Goal: Task Accomplishment & Management: Complete application form

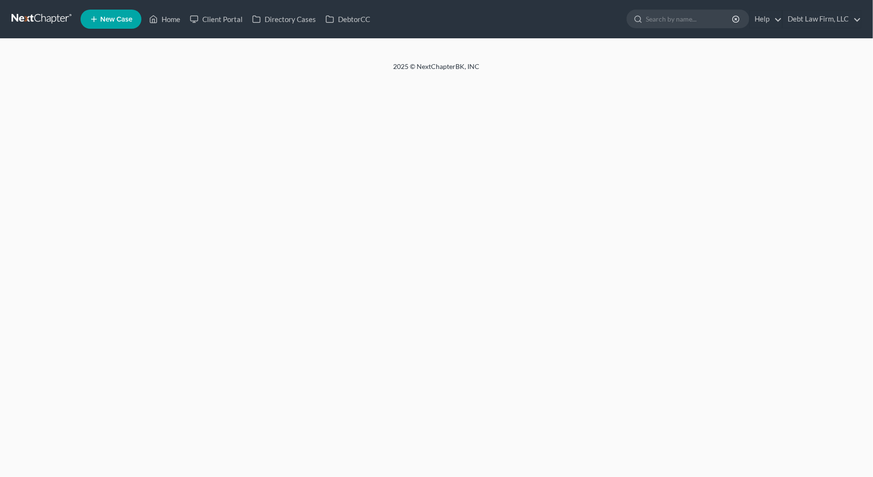
select select "3"
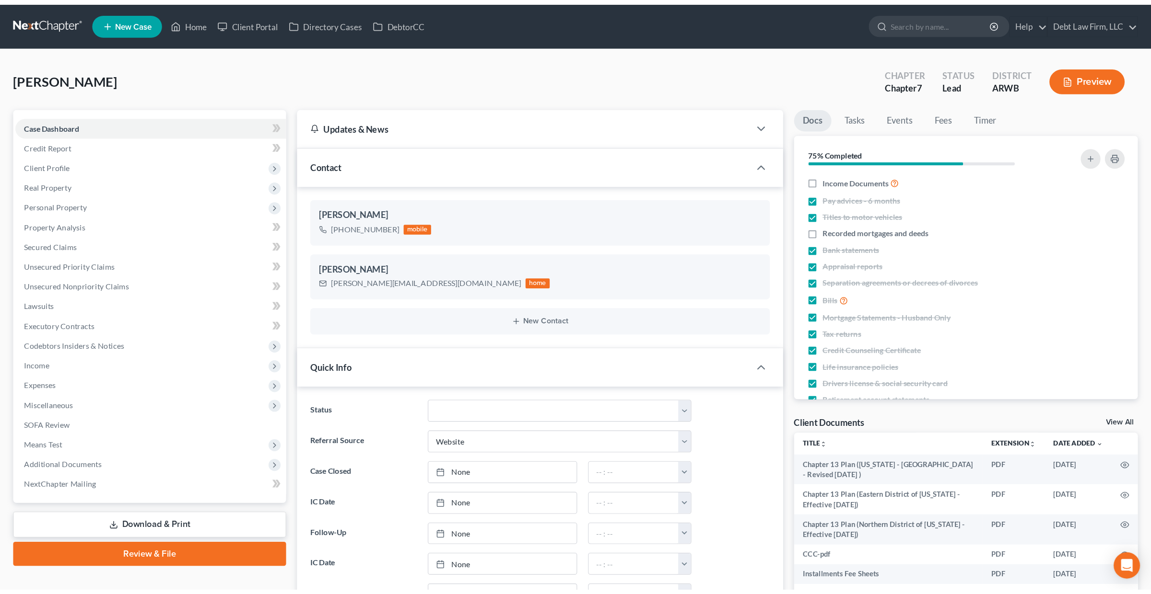
scroll to position [340, 0]
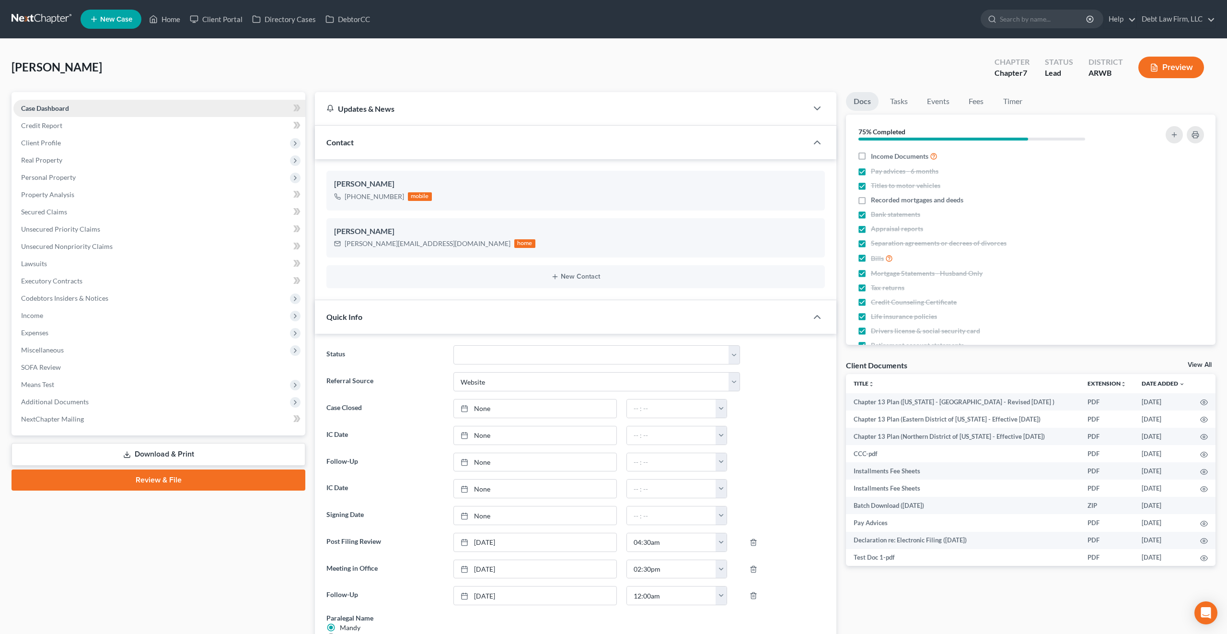
click at [105, 115] on link "Case Dashboard" at bounding box center [159, 108] width 292 height 17
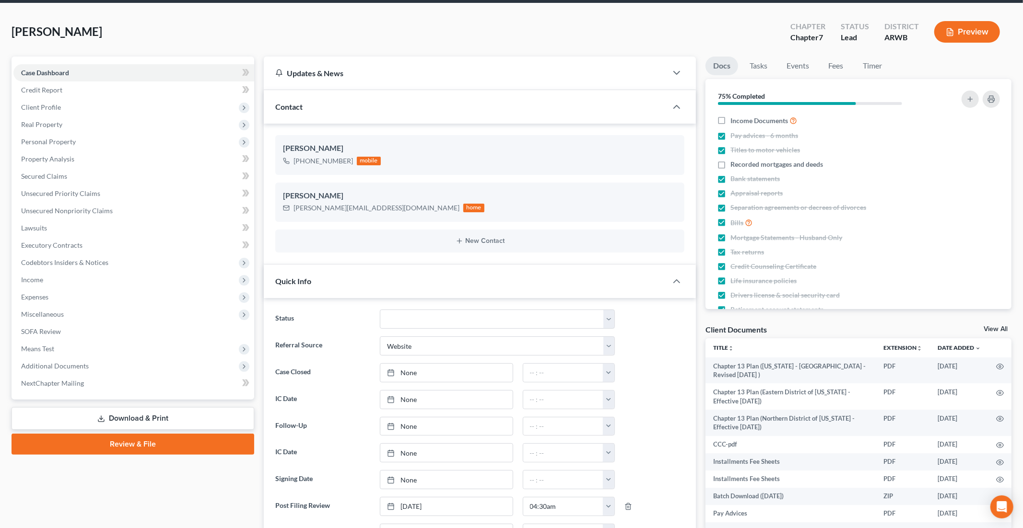
scroll to position [35, 0]
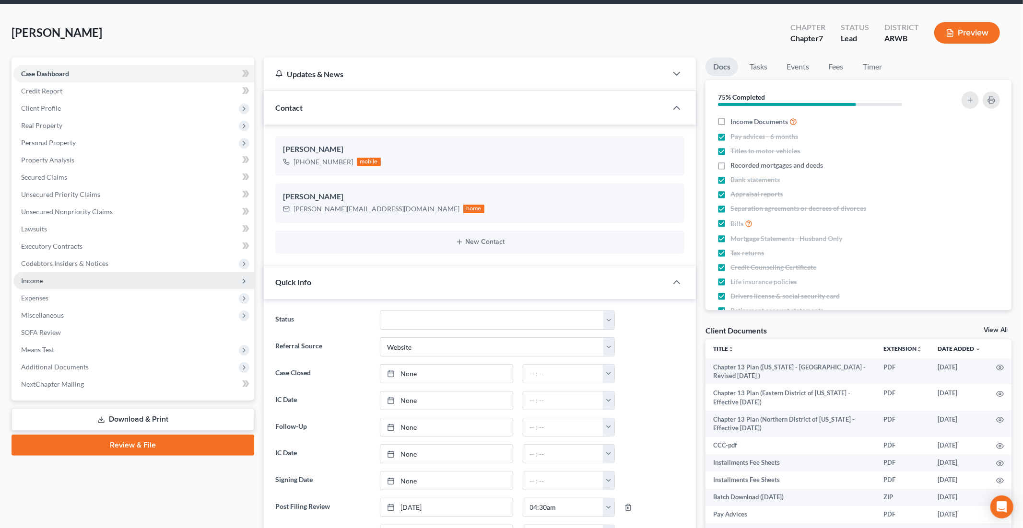
click at [207, 282] on span "Income" at bounding box center [133, 280] width 241 height 17
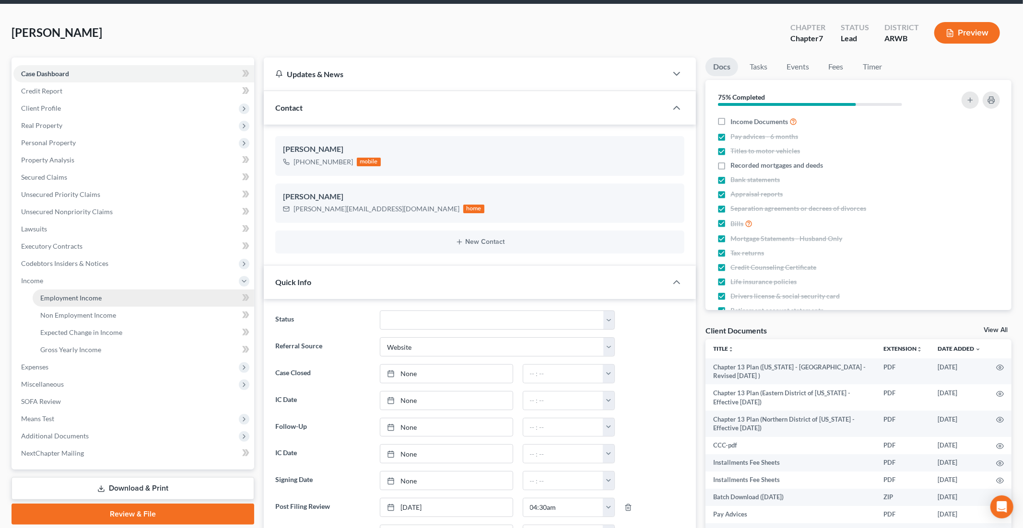
click at [110, 293] on link "Employment Income" at bounding box center [143, 298] width 221 height 17
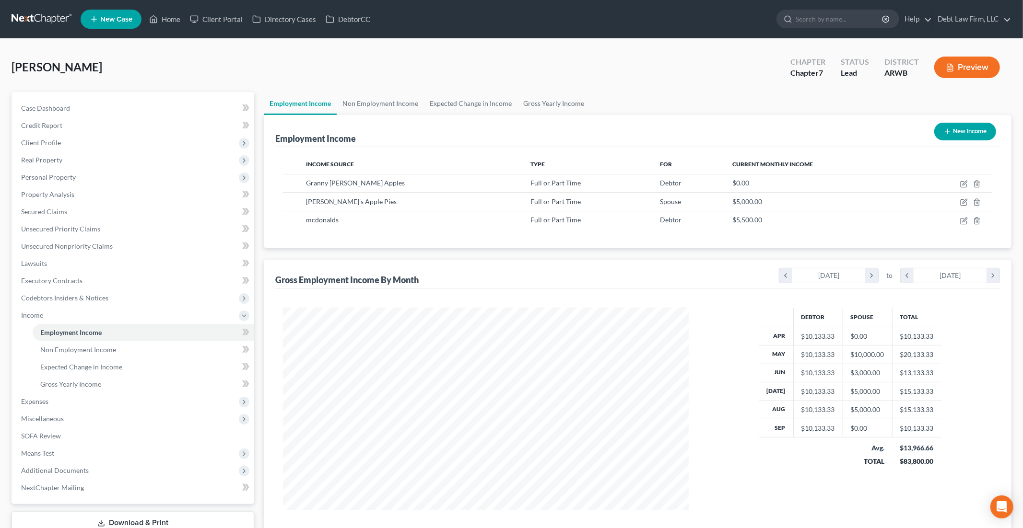
click at [873, 130] on button "New Income" at bounding box center [965, 132] width 62 height 18
select select "0"
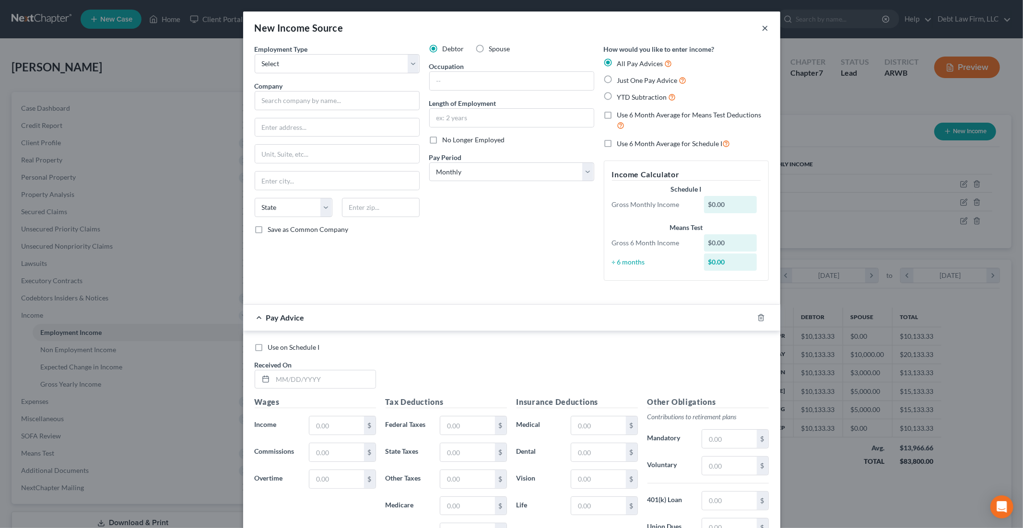
click at [764, 27] on button "×" at bounding box center [765, 28] width 7 height 12
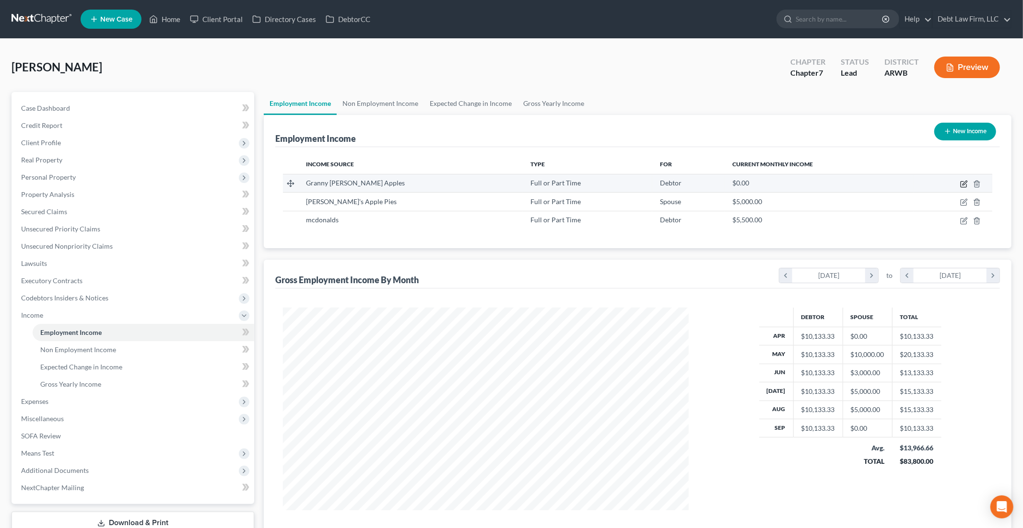
click at [873, 184] on icon "button" at bounding box center [964, 184] width 8 height 8
select select "0"
select select "4"
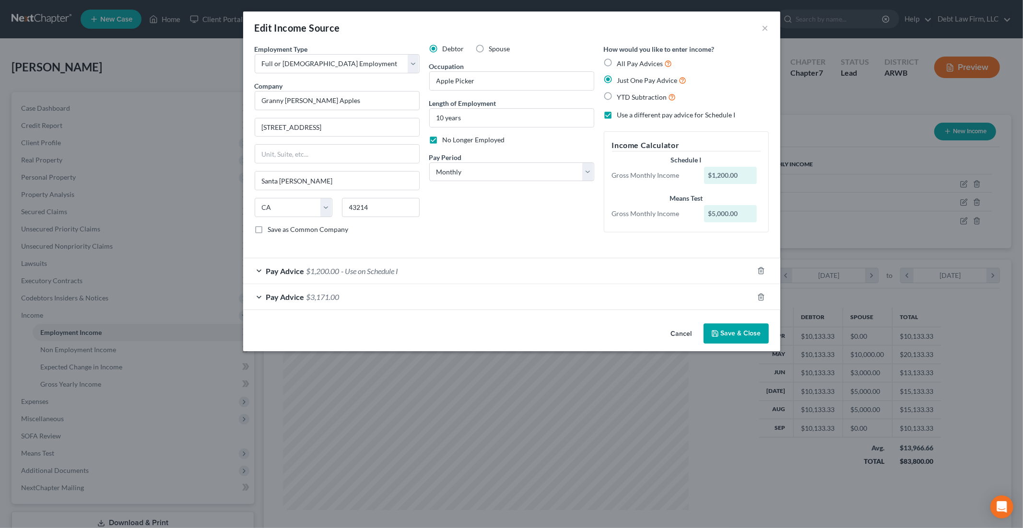
click at [263, 296] on div "Pay Advice $3,171.00" at bounding box center [498, 296] width 510 height 25
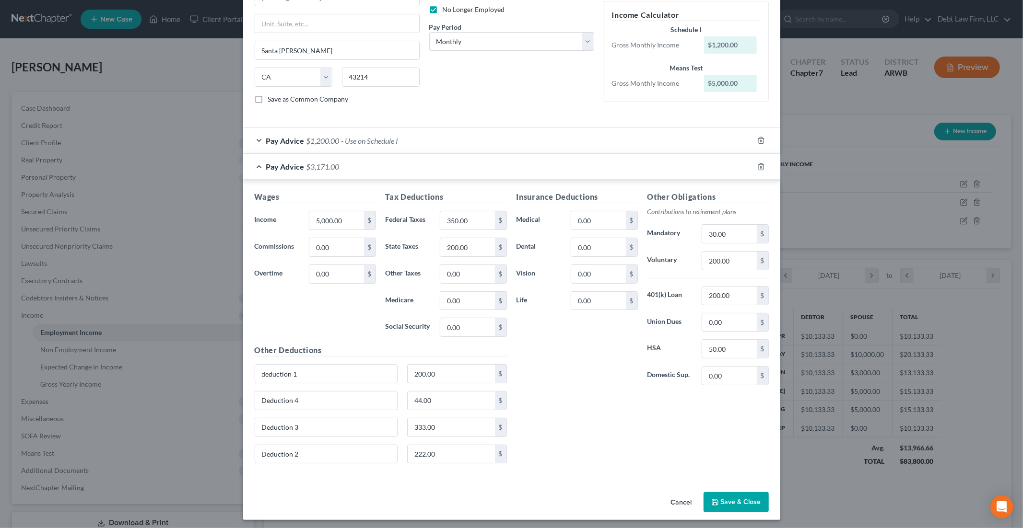
scroll to position [135, 0]
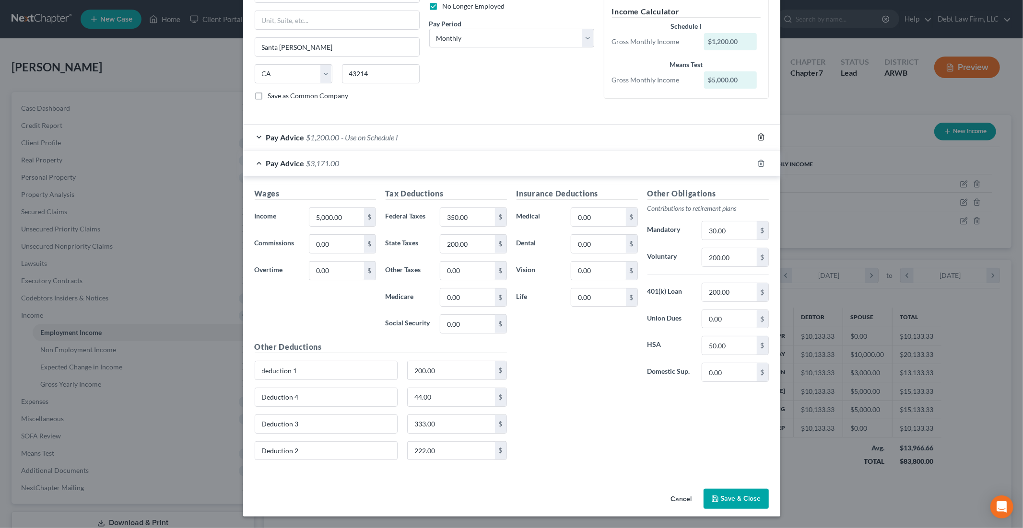
click at [762, 137] on icon "button" at bounding box center [761, 137] width 8 height 8
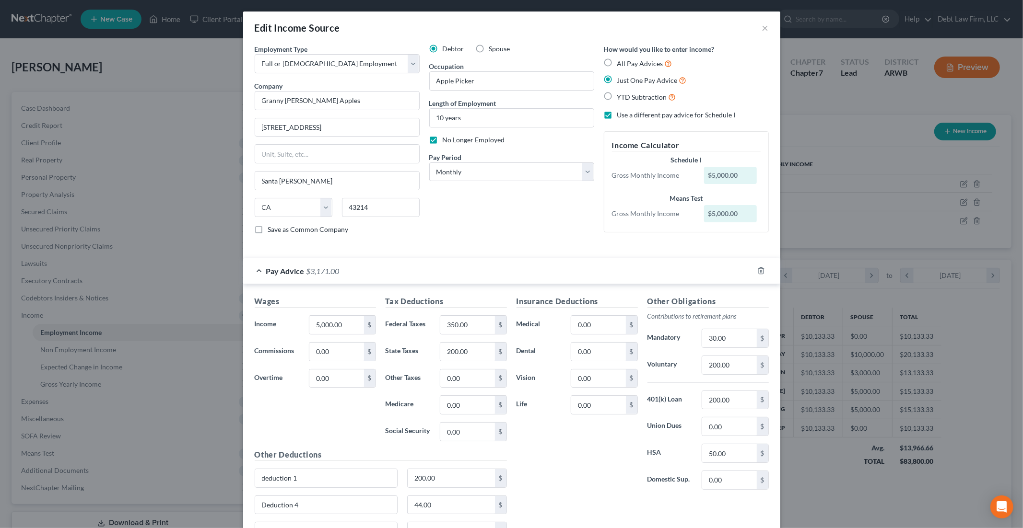
scroll to position [109, 0]
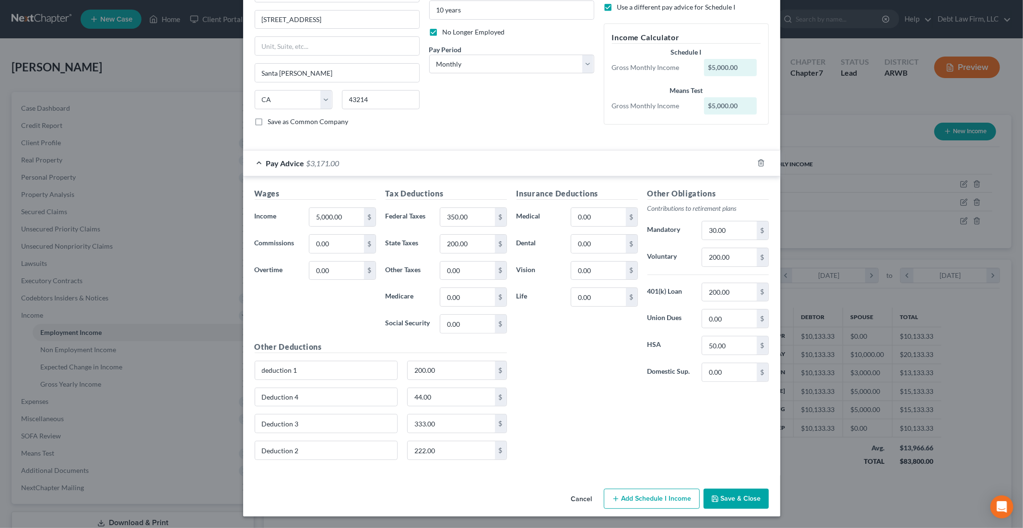
click at [657, 477] on button "Add Schedule I Income" at bounding box center [652, 499] width 96 height 20
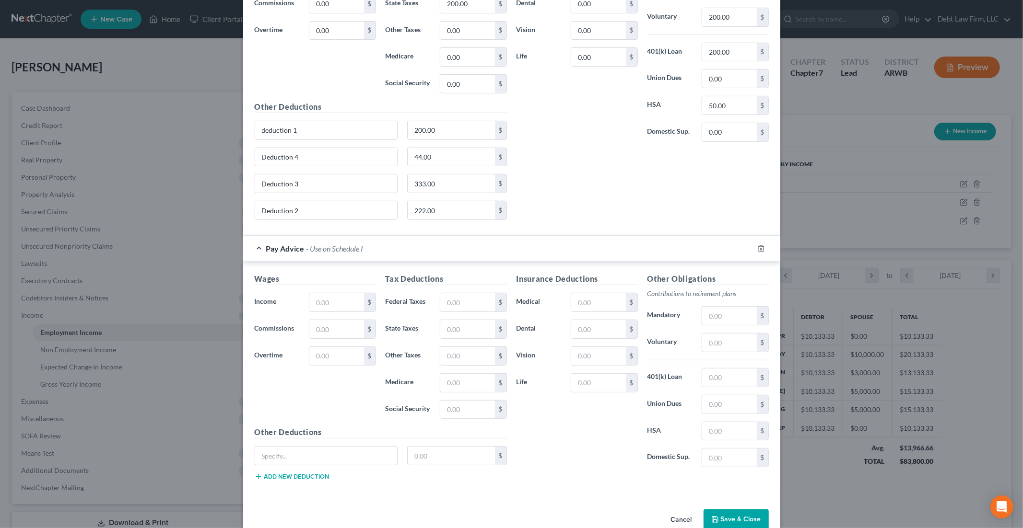
scroll to position [371, 0]
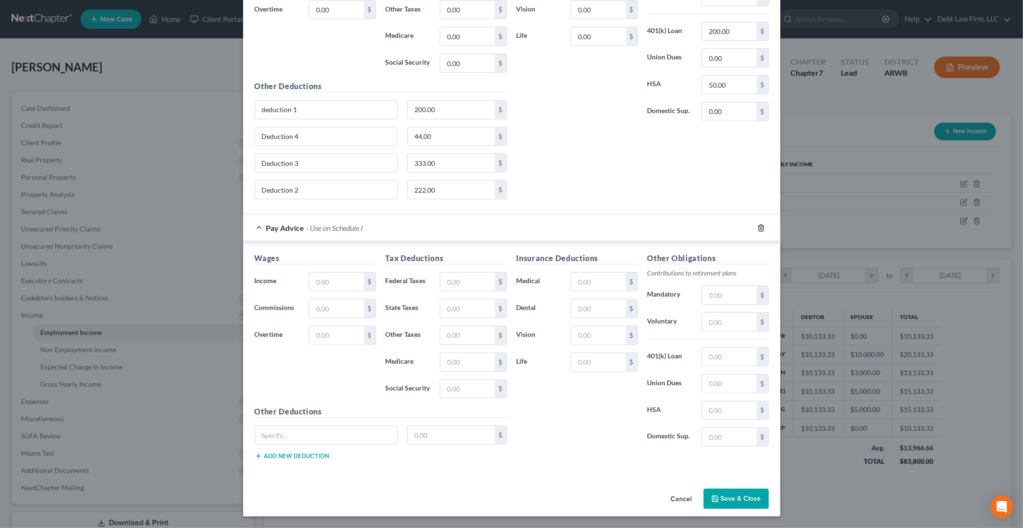
click at [760, 229] on icon "button" at bounding box center [761, 228] width 8 height 8
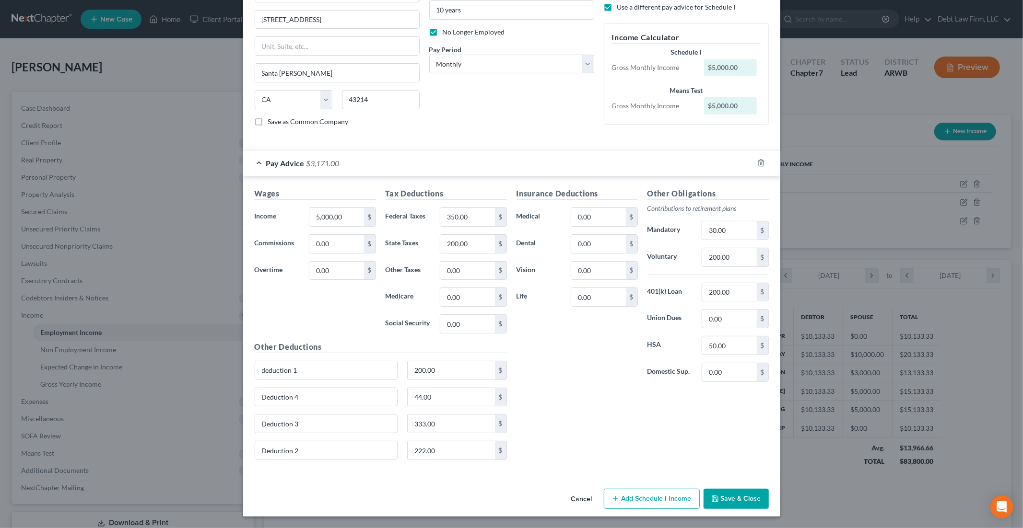
scroll to position [0, 0]
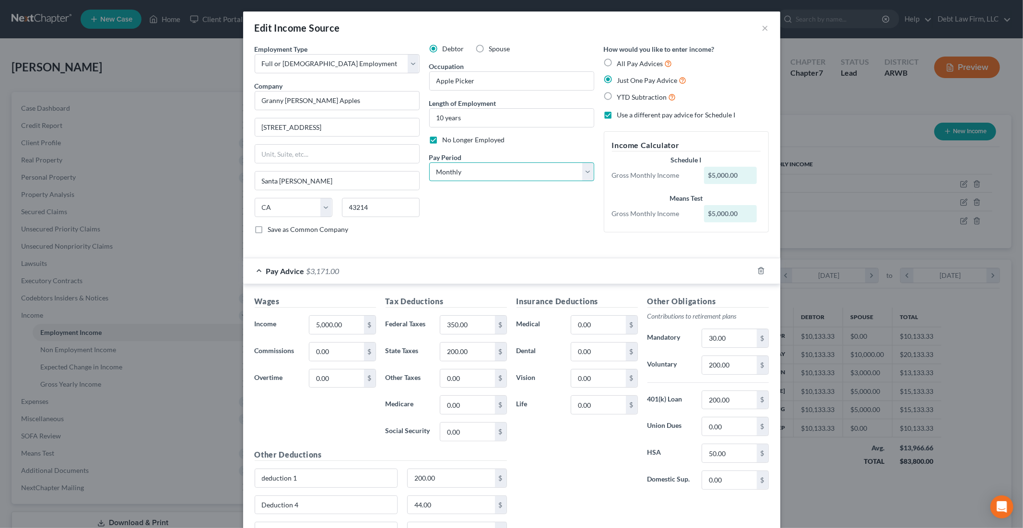
click at [496, 175] on select "Select Monthly Twice Monthly Every Other Week Weekly" at bounding box center [511, 172] width 165 height 19
click at [429, 163] on select "Select Monthly Twice Monthly Every Other Week Weekly" at bounding box center [511, 172] width 165 height 19
click at [569, 170] on select "Select Monthly Twice Monthly Every Other Week Weekly" at bounding box center [511, 172] width 165 height 19
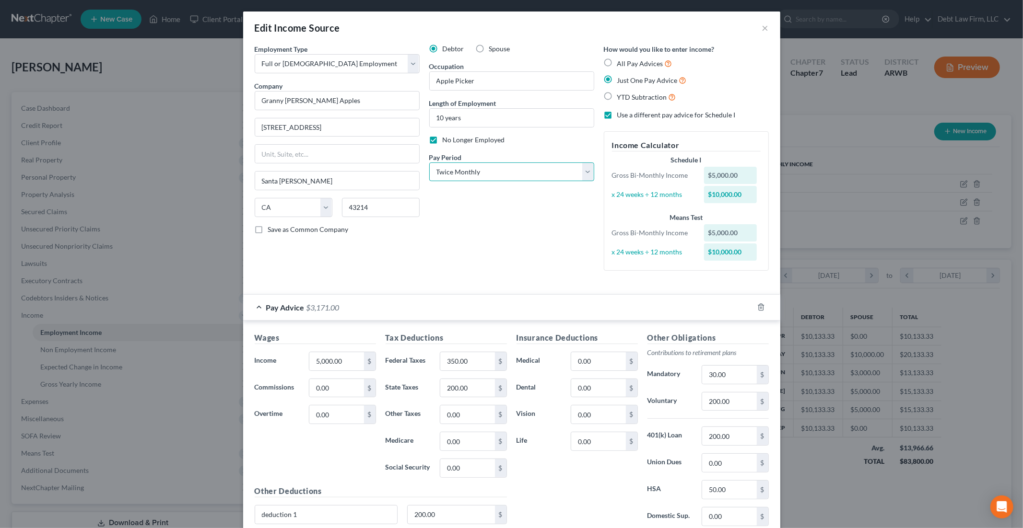
select select "0"
click at [429, 163] on select "Select Monthly Twice Monthly Every Other Week Weekly" at bounding box center [511, 172] width 165 height 19
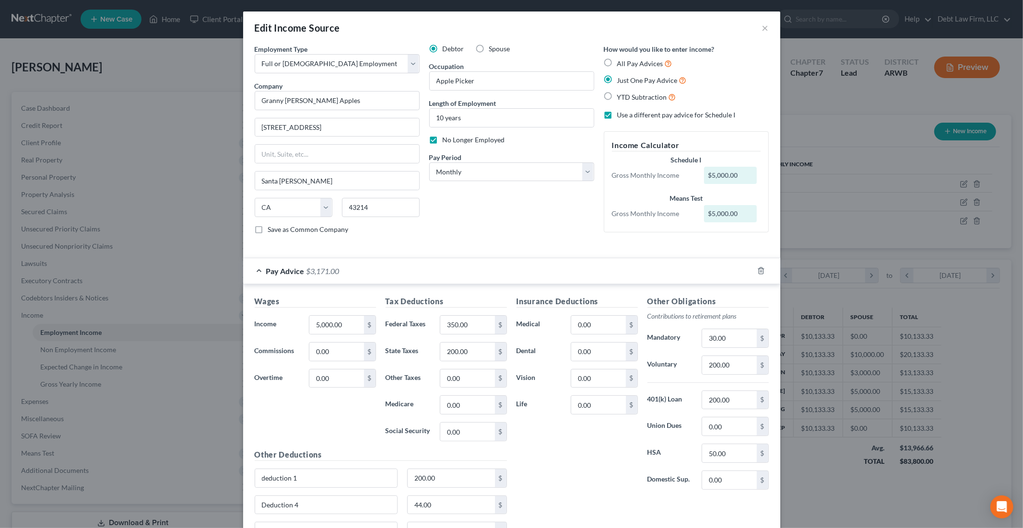
click at [442, 140] on label "No Longer Employed" at bounding box center [473, 140] width 62 height 10
click at [446, 140] on input "No Longer Employed" at bounding box center [449, 138] width 6 height 6
click at [442, 141] on label "No Longer Employed" at bounding box center [473, 140] width 62 height 10
click at [446, 141] on input "No Longer Employed" at bounding box center [449, 138] width 6 height 6
checkbox input "true"
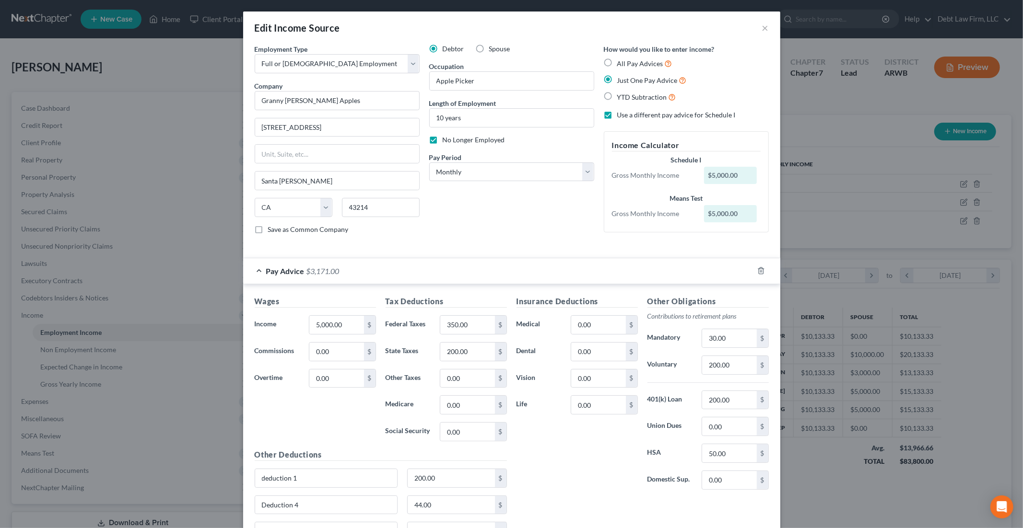
scroll to position [109, 0]
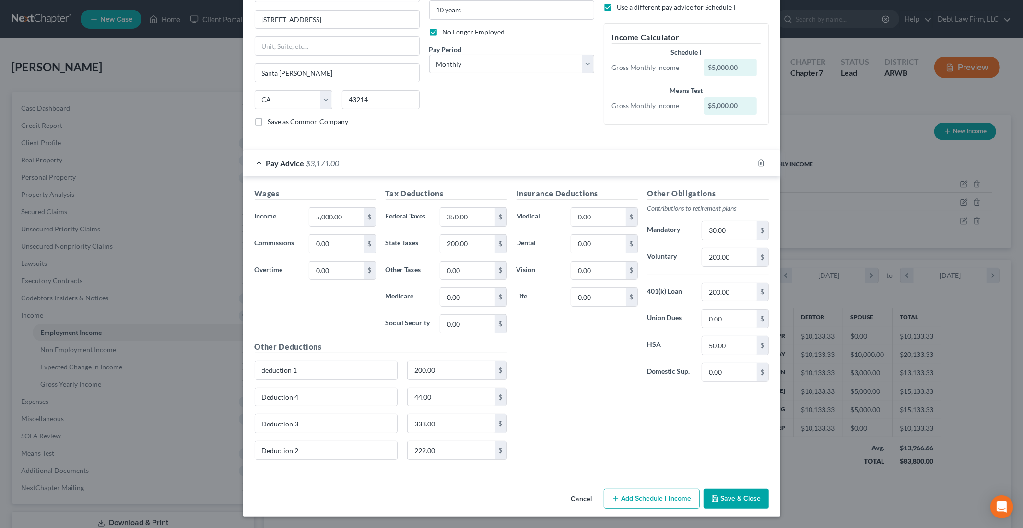
click at [738, 477] on button "Save & Close" at bounding box center [735, 499] width 65 height 20
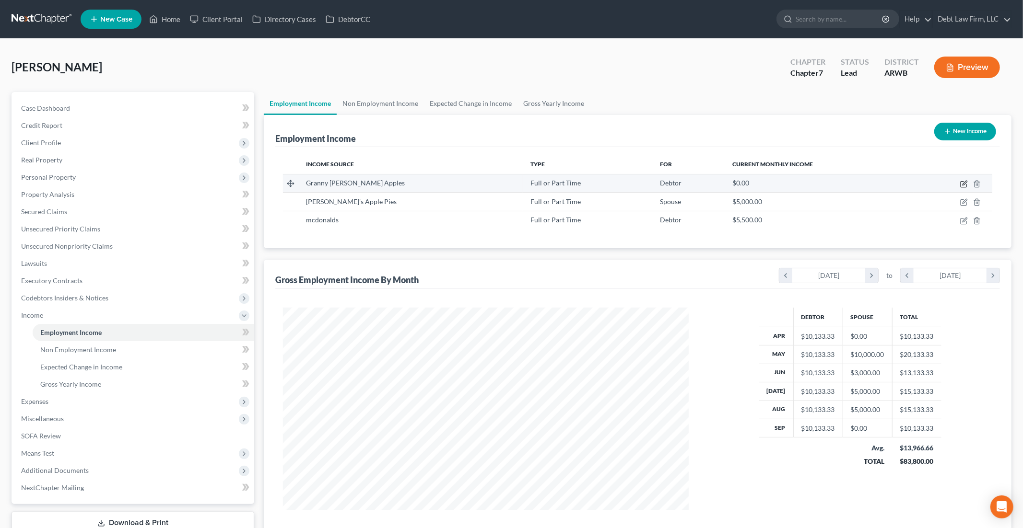
click at [873, 183] on icon "button" at bounding box center [964, 183] width 4 height 4
select select "0"
select select "4"
select select "0"
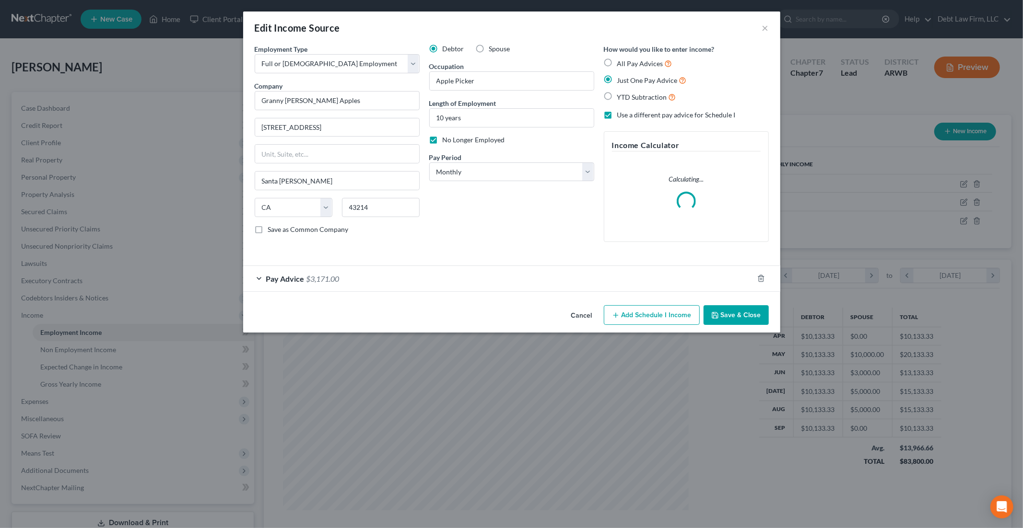
click at [442, 140] on label "No Longer Employed" at bounding box center [473, 140] width 62 height 10
click at [446, 140] on input "No Longer Employed" at bounding box center [449, 138] width 6 height 6
checkbox input "false"
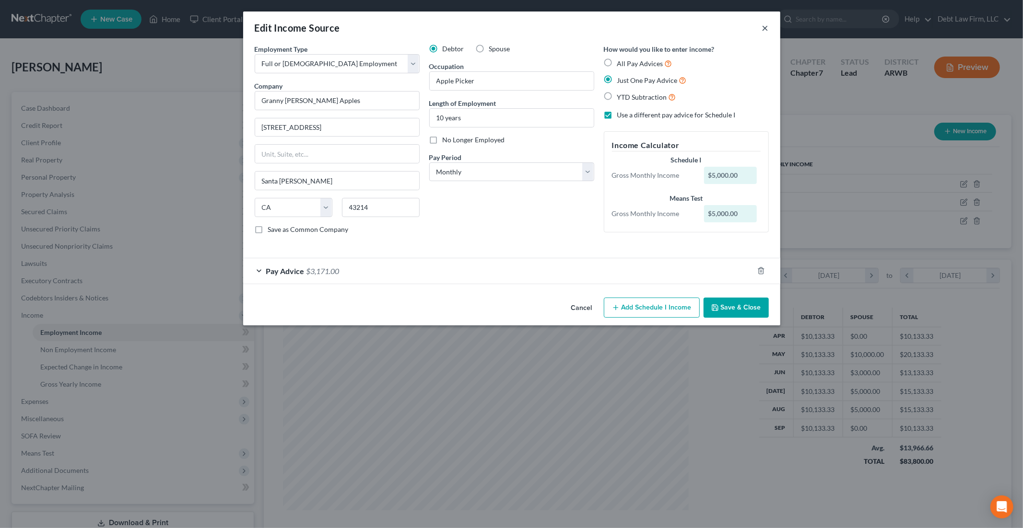
click at [764, 24] on button "×" at bounding box center [765, 28] width 7 height 12
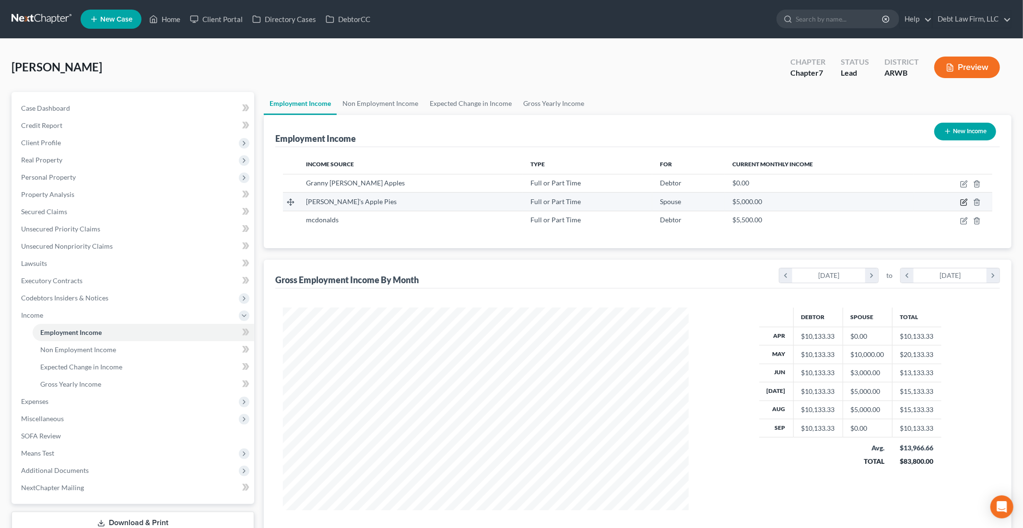
click at [873, 204] on icon "button" at bounding box center [964, 202] width 8 height 8
select select "0"
select select "4"
select select "0"
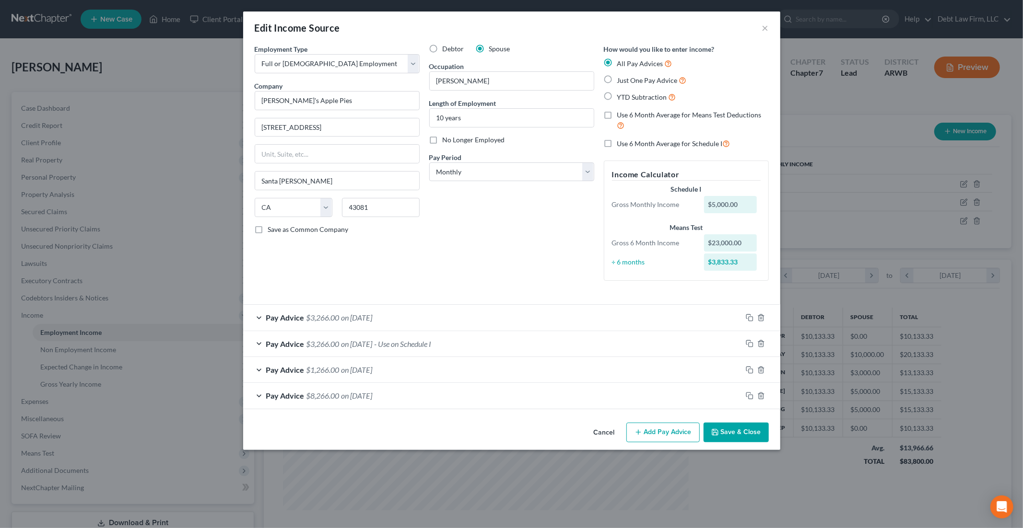
click at [259, 321] on div "Pay Advice $3,266.00 on [DATE]" at bounding box center [492, 317] width 499 height 25
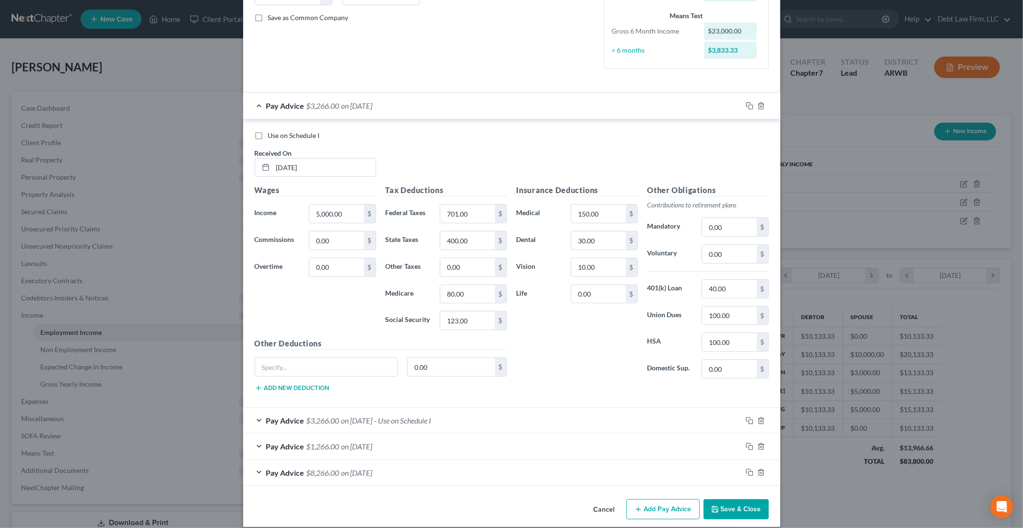
scroll to position [223, 0]
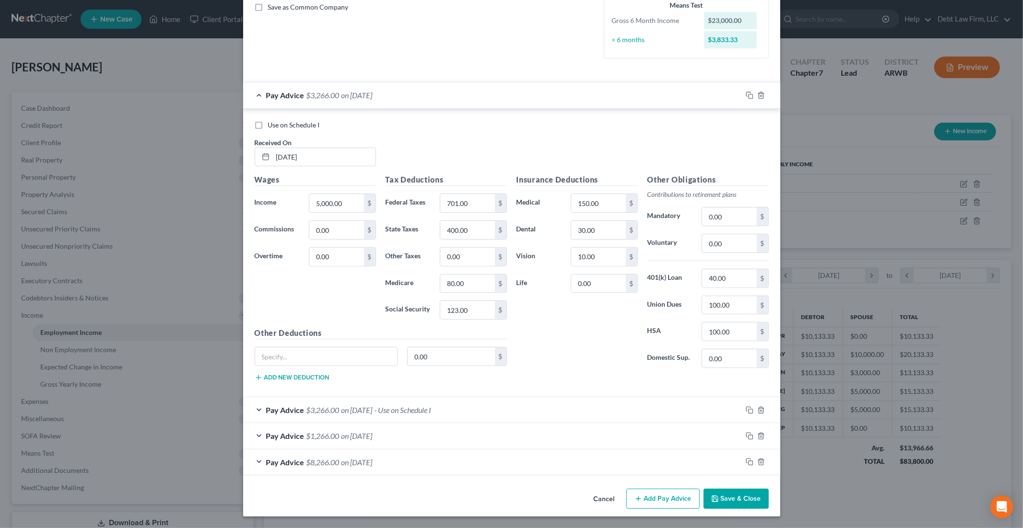
click at [303, 408] on span "Pay Advice" at bounding box center [285, 410] width 38 height 9
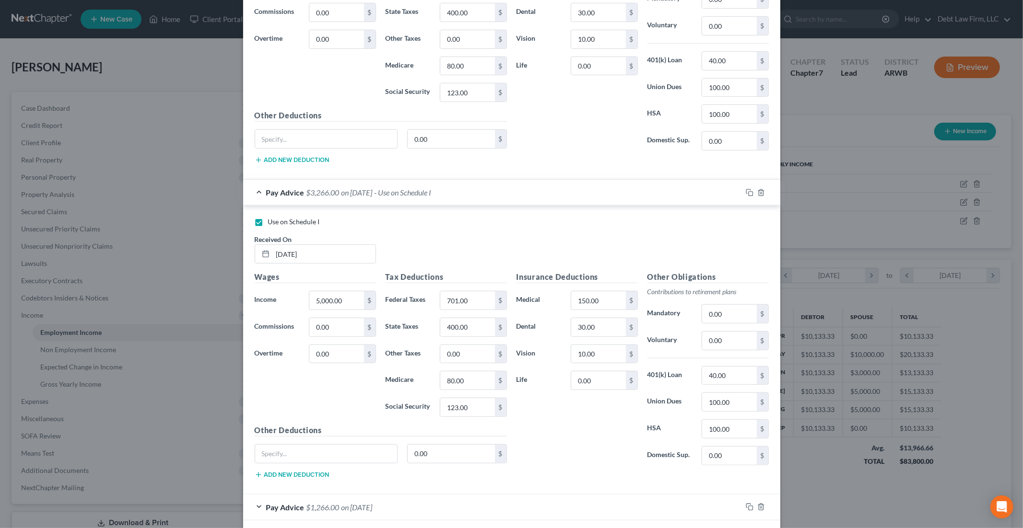
scroll to position [468, 0]
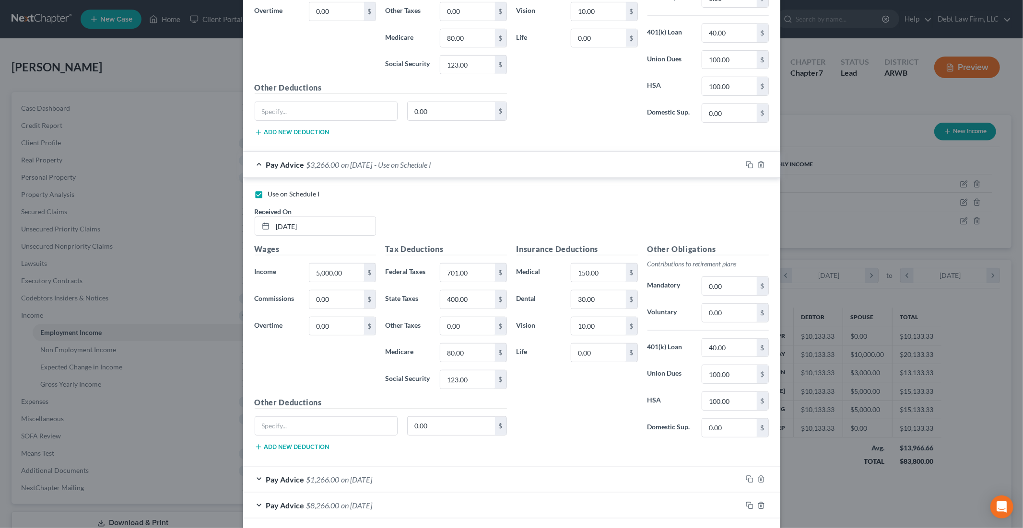
click at [268, 196] on label "Use on Schedule I" at bounding box center [294, 194] width 52 height 10
click at [272, 196] on input "Use on Schedule I" at bounding box center [275, 192] width 6 height 6
checkbox input "false"
click at [259, 163] on div "Pay Advice $3,266.00 on [DATE]" at bounding box center [492, 164] width 499 height 25
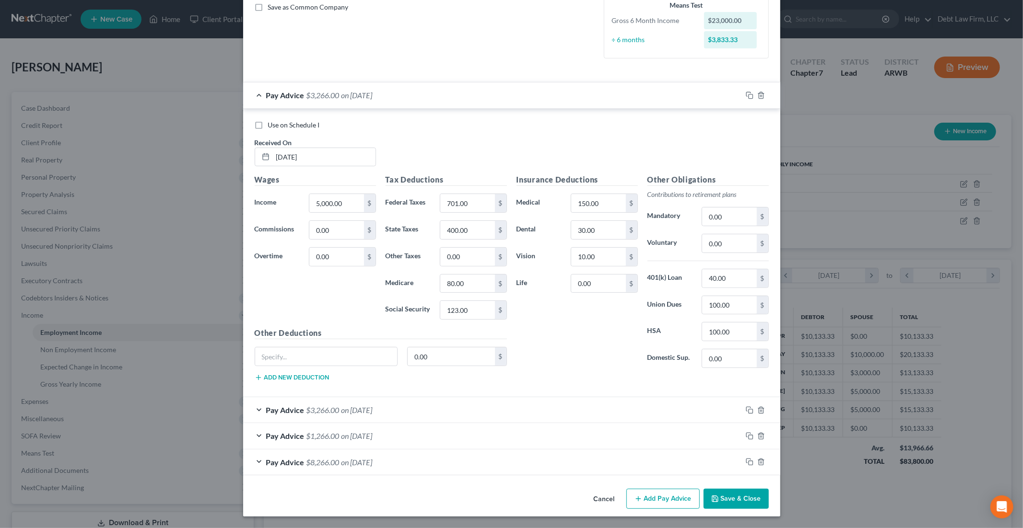
scroll to position [223, 0]
click at [261, 98] on div "Pay Advice $3,266.00 on [DATE]" at bounding box center [492, 94] width 499 height 25
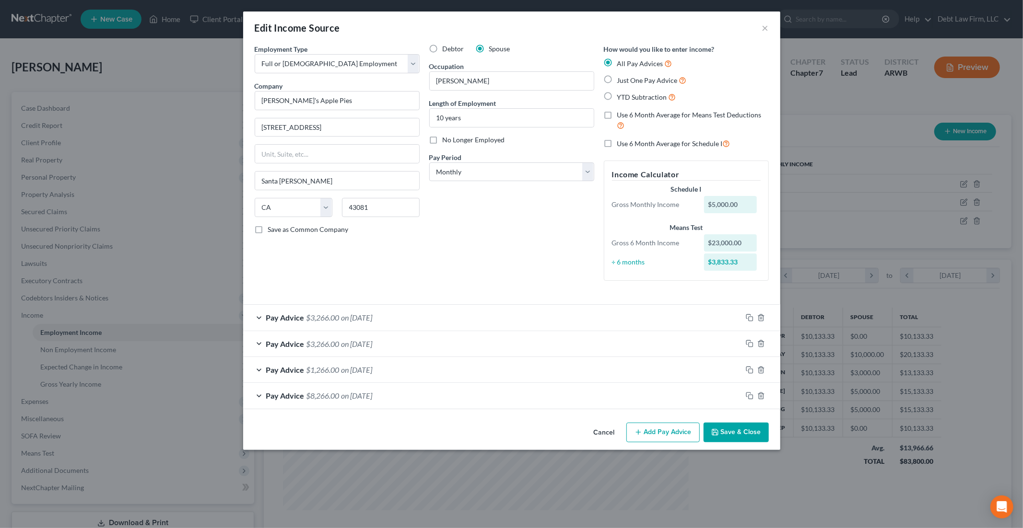
scroll to position [0, 0]
click at [567, 172] on select "Select Monthly Twice Monthly Every Other Week Weekly" at bounding box center [511, 172] width 165 height 19
click at [617, 116] on label "Use 6 Month Average for Means Test Deductions" at bounding box center [692, 120] width 151 height 21
click at [621, 116] on input "Use 6 Month Average for Means Test Deductions" at bounding box center [624, 113] width 6 height 6
checkbox input "true"
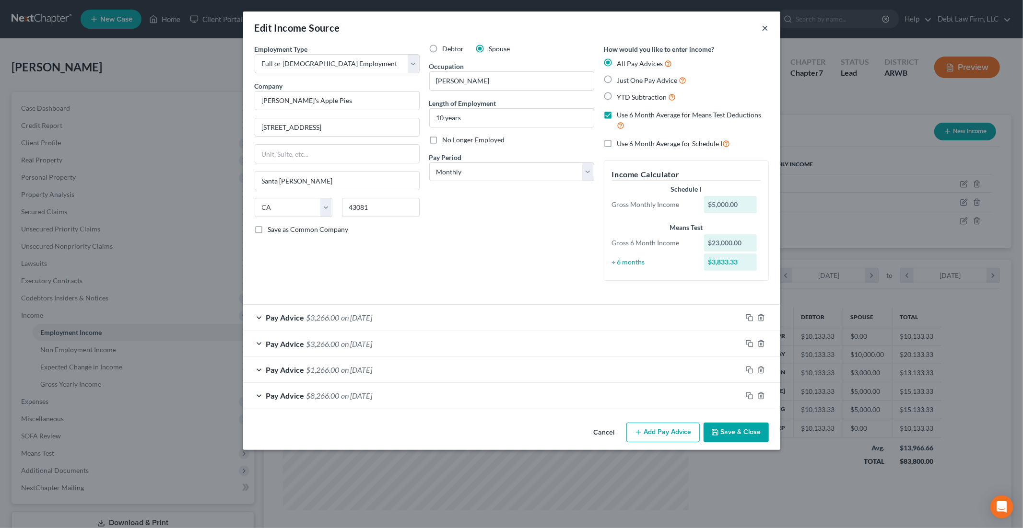
click at [767, 29] on button "×" at bounding box center [765, 28] width 7 height 12
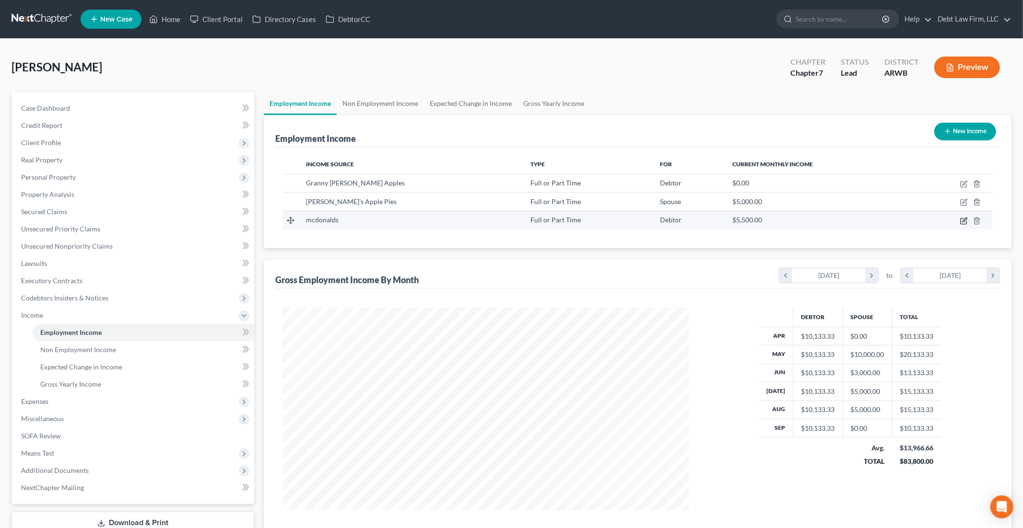
click at [873, 221] on icon "button" at bounding box center [964, 220] width 4 height 4
select select "0"
select select "36"
select select "0"
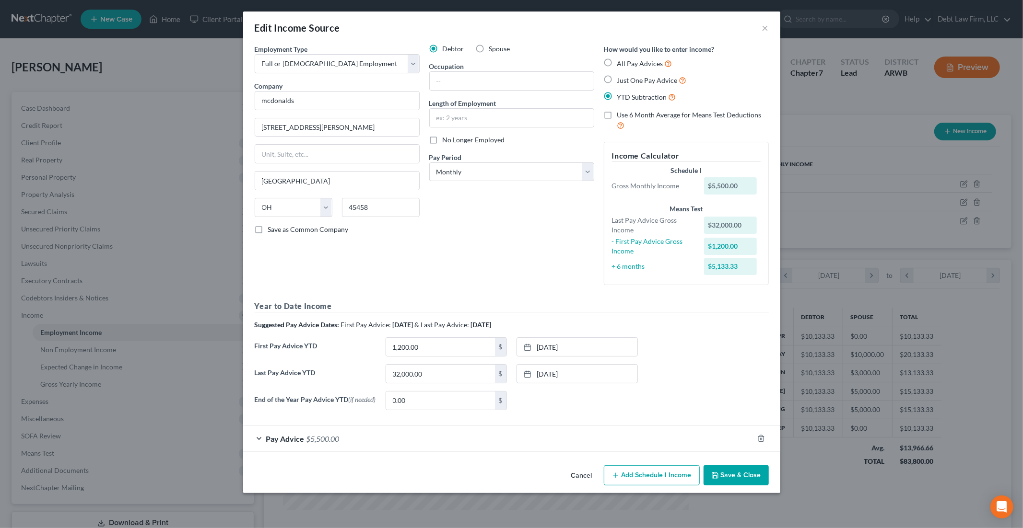
click at [318, 442] on span "$5,500.00" at bounding box center [322, 438] width 33 height 9
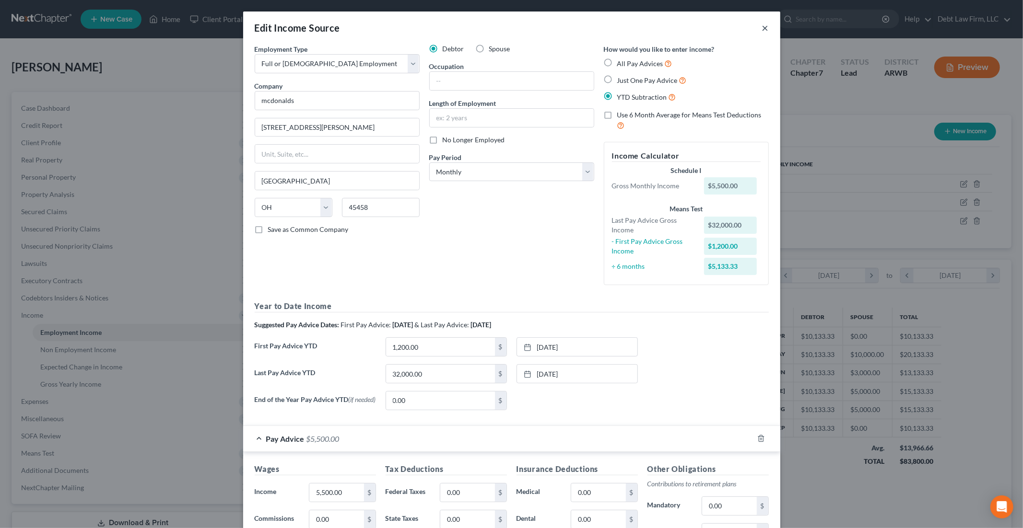
click at [766, 28] on button "×" at bounding box center [765, 28] width 7 height 12
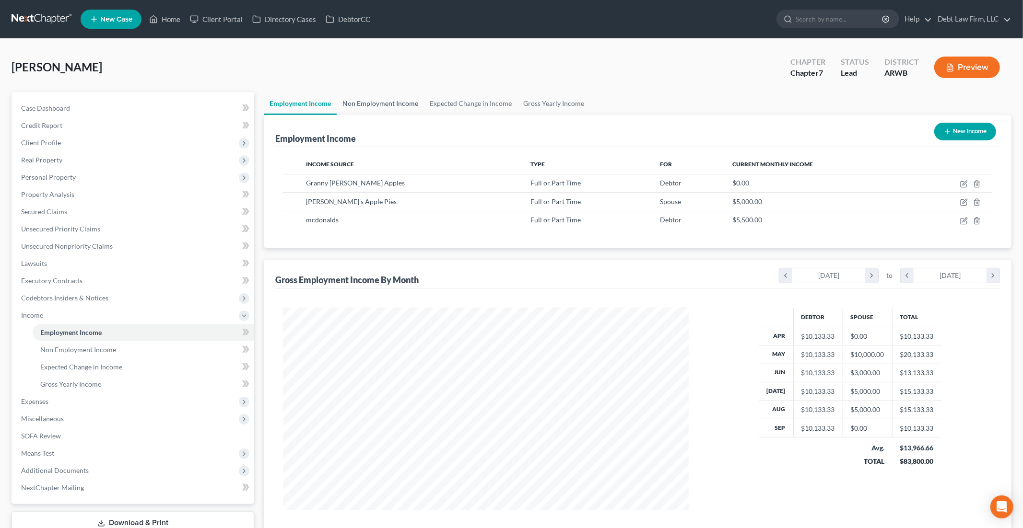
click at [373, 100] on link "Non Employment Income" at bounding box center [380, 103] width 87 height 23
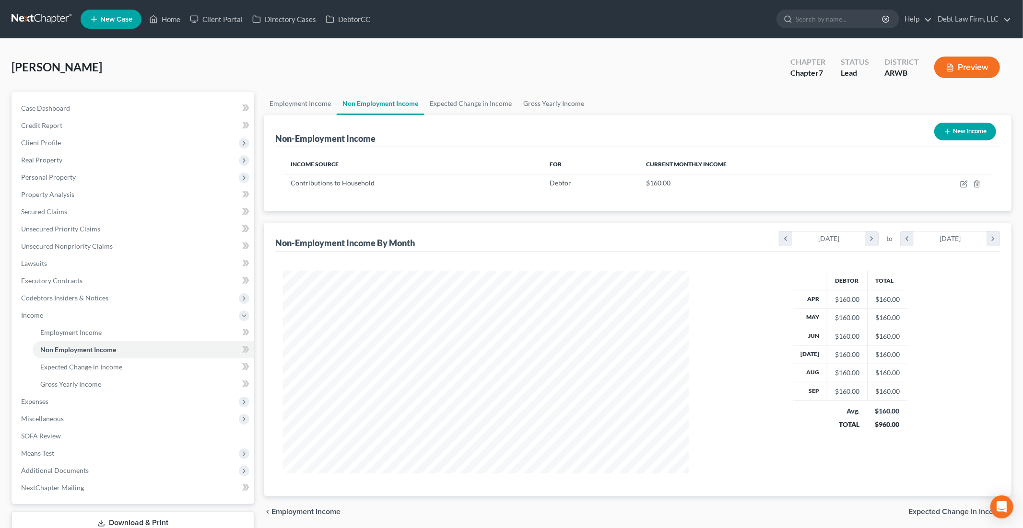
click at [873, 133] on button "New Income" at bounding box center [965, 132] width 62 height 18
select select "0"
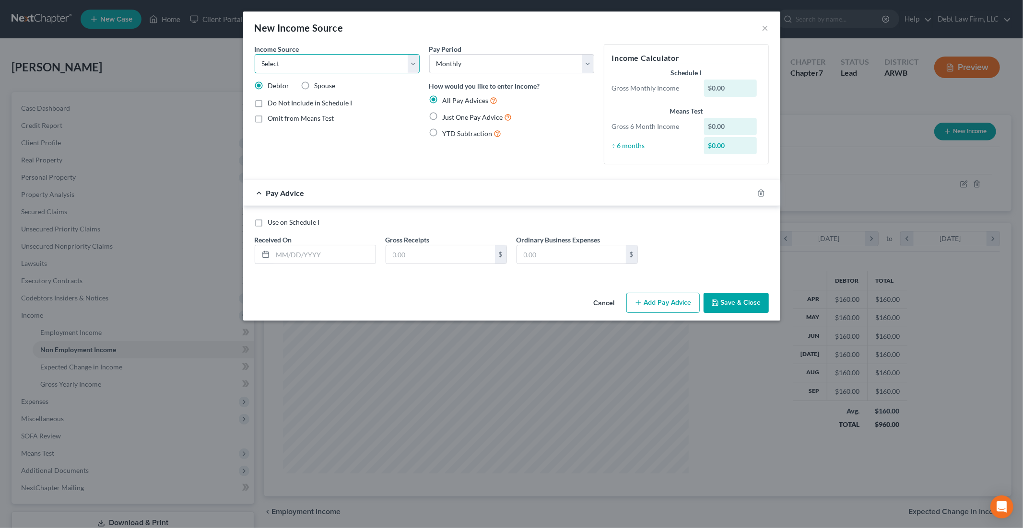
click at [390, 70] on select "Select Unemployment Disability (from employer) Pension Retirement Social Securi…" at bounding box center [337, 63] width 165 height 19
click at [255, 54] on select "Select Unemployment Disability (from employer) Pension Retirement Social Securi…" at bounding box center [337, 63] width 165 height 19
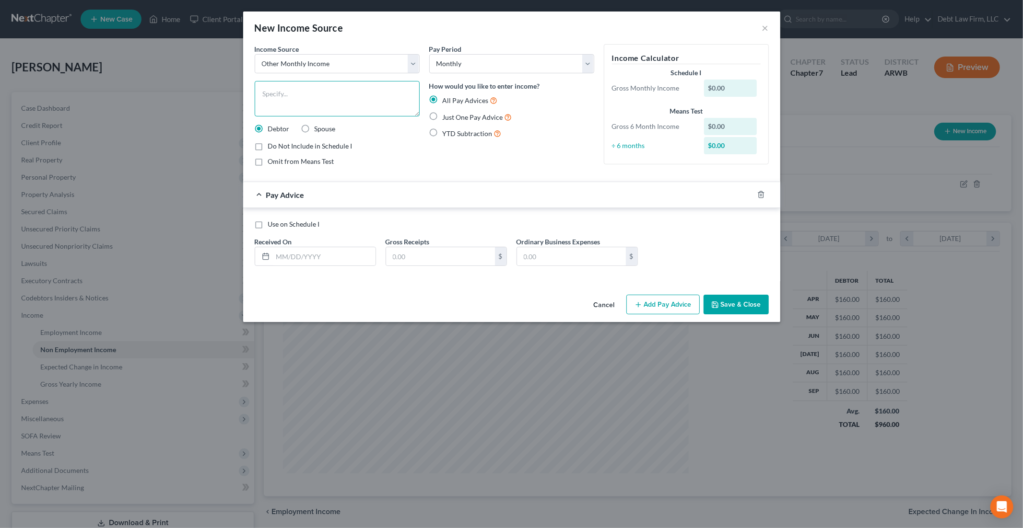
click at [267, 92] on textarea at bounding box center [337, 98] width 165 height 35
click at [402, 63] on select "Select Unemployment Disability (from employer) Pension Retirement Social Securi…" at bounding box center [337, 63] width 165 height 19
select select "8"
click at [255, 54] on select "Select Unemployment Disability (from employer) Pension Retirement Social Securi…" at bounding box center [337, 63] width 165 height 19
click at [762, 27] on button "×" at bounding box center [765, 28] width 7 height 12
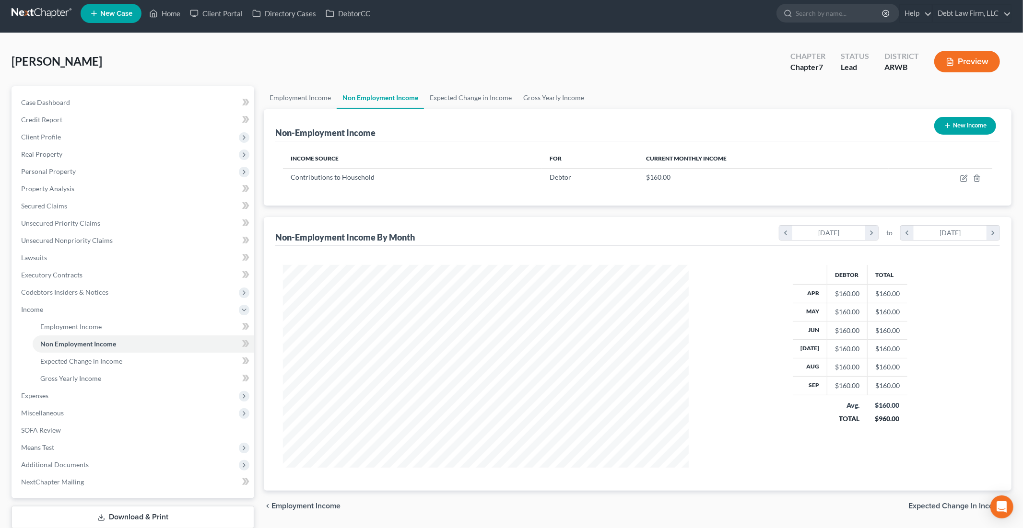
scroll to position [5, 0]
click at [453, 101] on link "Expected Change in Income" at bounding box center [470, 98] width 93 height 23
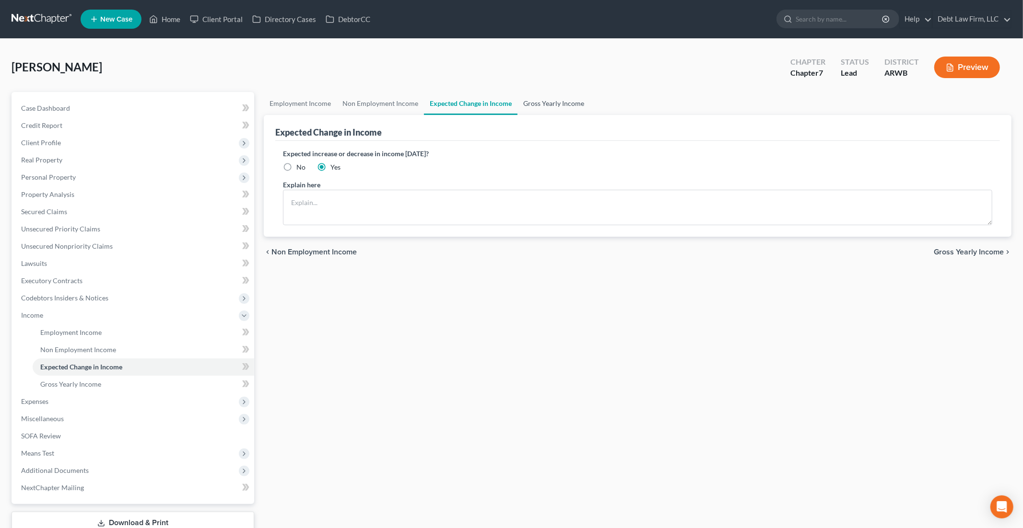
click at [569, 107] on link "Gross Yearly Income" at bounding box center [553, 103] width 72 height 23
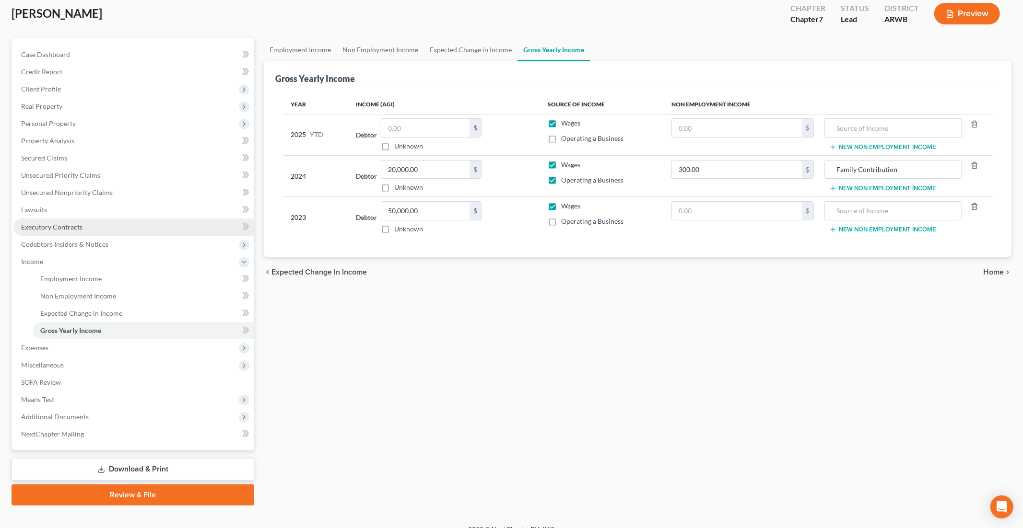
scroll to position [66, 0]
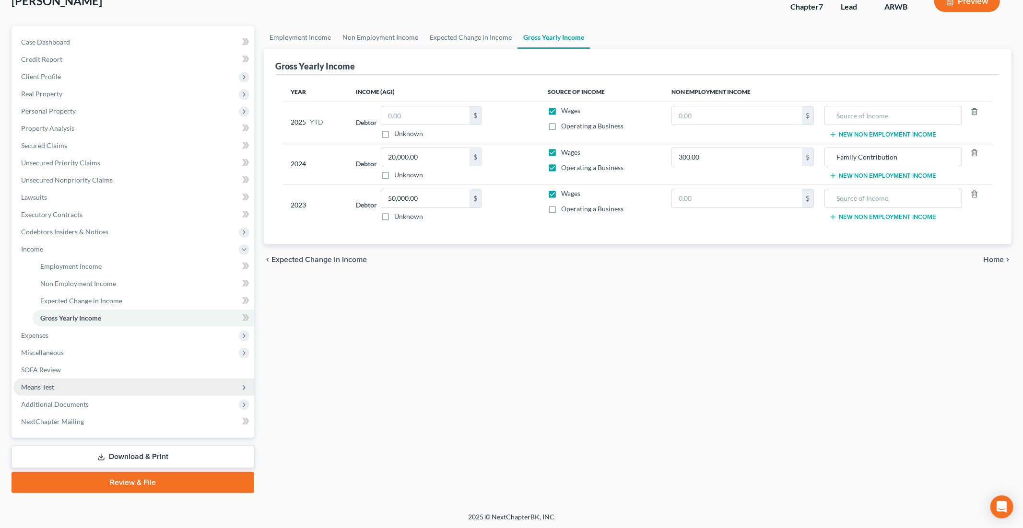
click at [70, 386] on span "Means Test" at bounding box center [133, 387] width 241 height 17
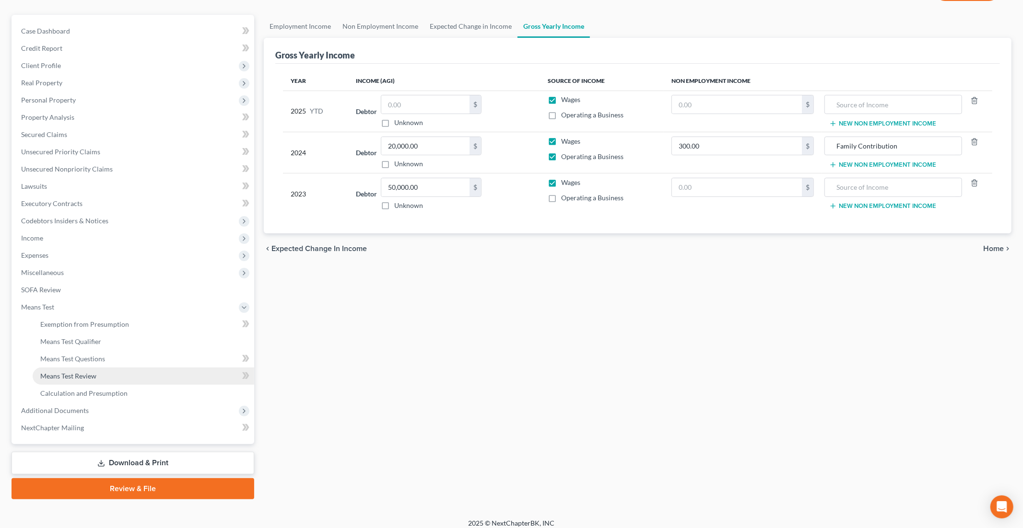
scroll to position [83, 0]
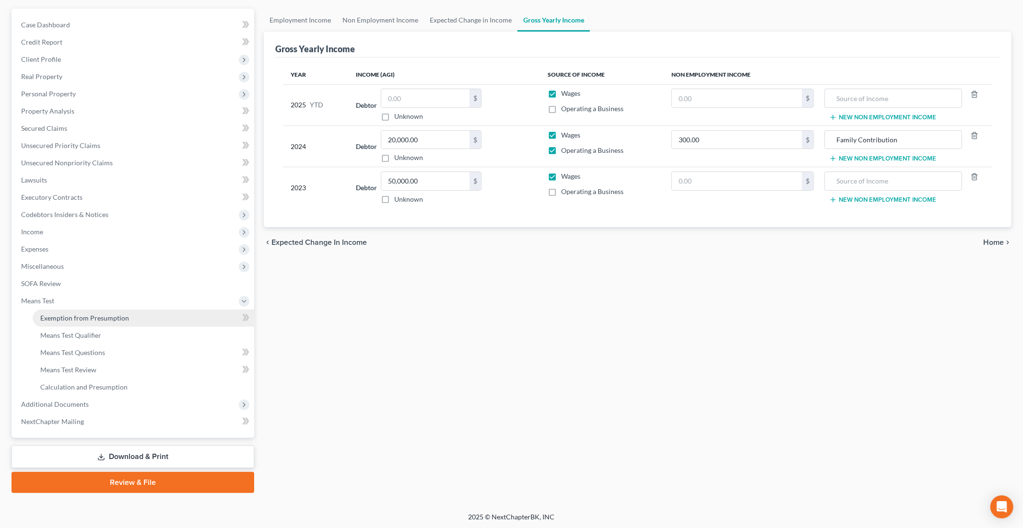
click at [102, 321] on link "Exemption from Presumption" at bounding box center [143, 318] width 221 height 17
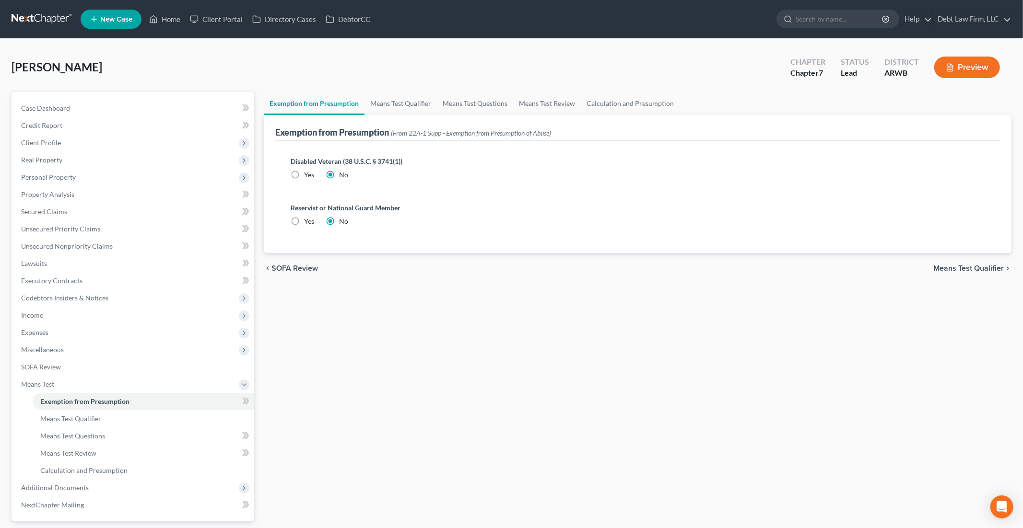
click at [304, 175] on label "Yes" at bounding box center [309, 175] width 10 height 10
click at [308, 175] on input "Yes" at bounding box center [311, 173] width 6 height 6
radio input "true"
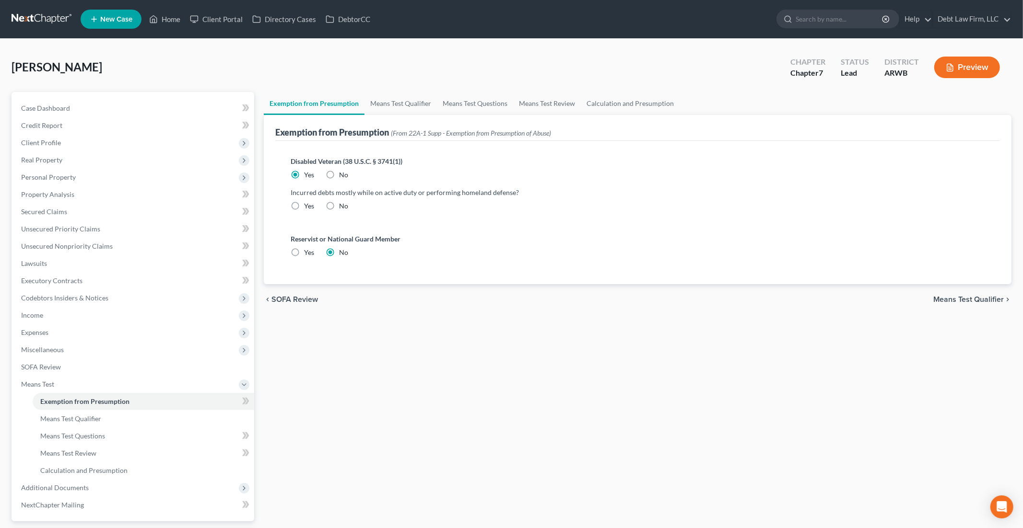
click at [304, 208] on label "Yes" at bounding box center [309, 206] width 10 height 10
click at [308, 208] on input "Yes" at bounding box center [311, 204] width 6 height 6
radio input "true"
click at [304, 250] on label "Yes" at bounding box center [309, 253] width 10 height 10
click at [308, 250] on input "Yes" at bounding box center [311, 251] width 6 height 6
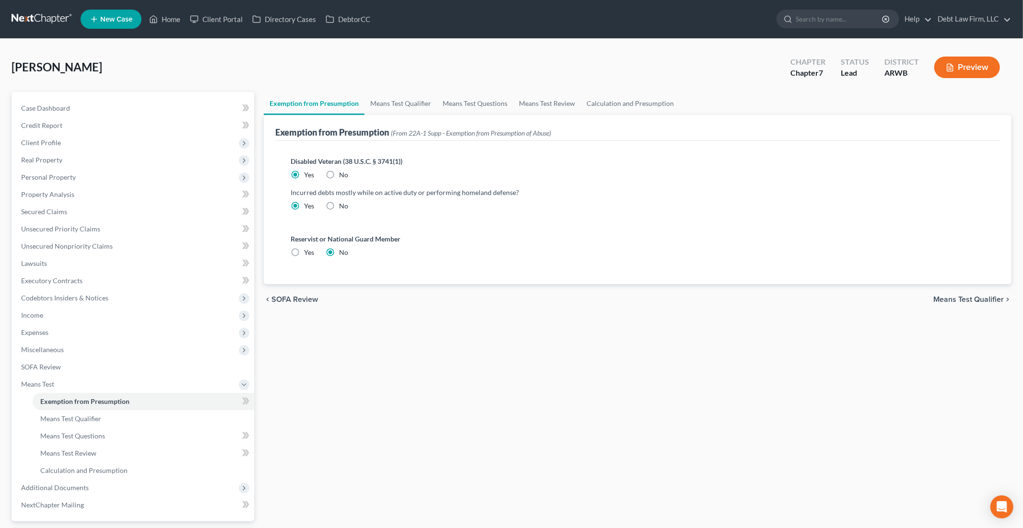
radio input "true"
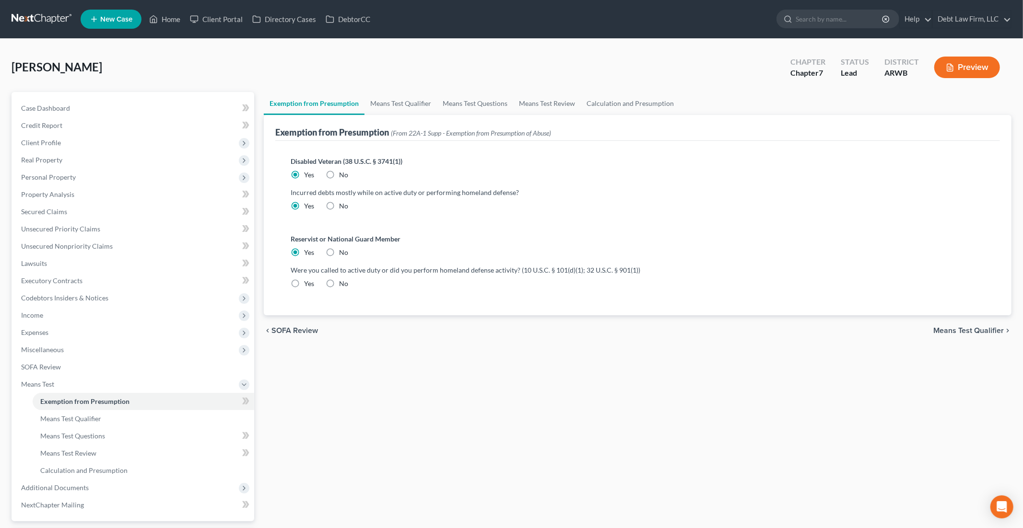
click at [304, 175] on label "Yes" at bounding box center [309, 175] width 10 height 10
click at [308, 175] on input "Yes" at bounding box center [311, 173] width 6 height 6
click at [339, 179] on label "No" at bounding box center [343, 175] width 9 height 10
click at [343, 176] on input "No" at bounding box center [346, 173] width 6 height 6
radio input "true"
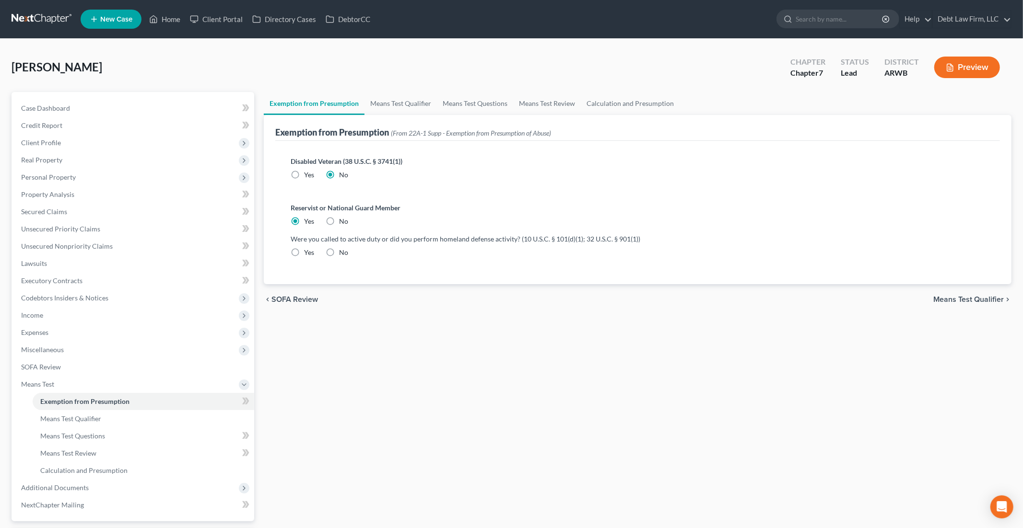
click at [339, 217] on label "No" at bounding box center [343, 222] width 9 height 10
click at [343, 217] on input "No" at bounding box center [346, 220] width 6 height 6
radio input "true"
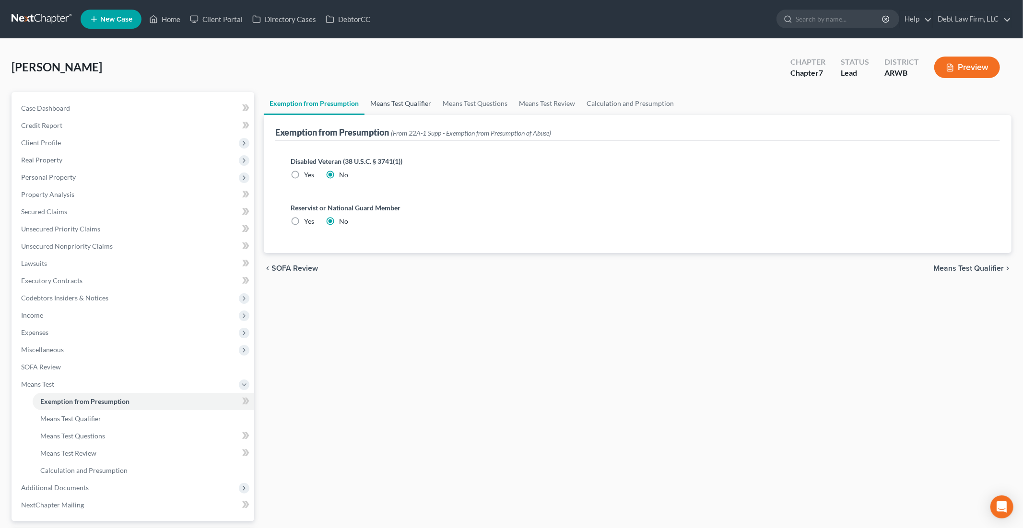
click at [397, 101] on link "Means Test Qualifier" at bounding box center [400, 103] width 72 height 23
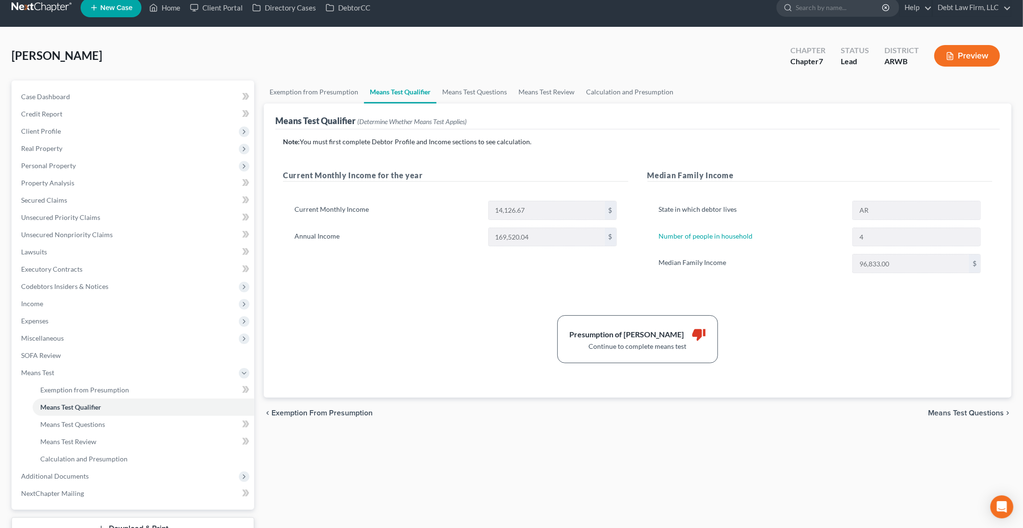
scroll to position [13, 0]
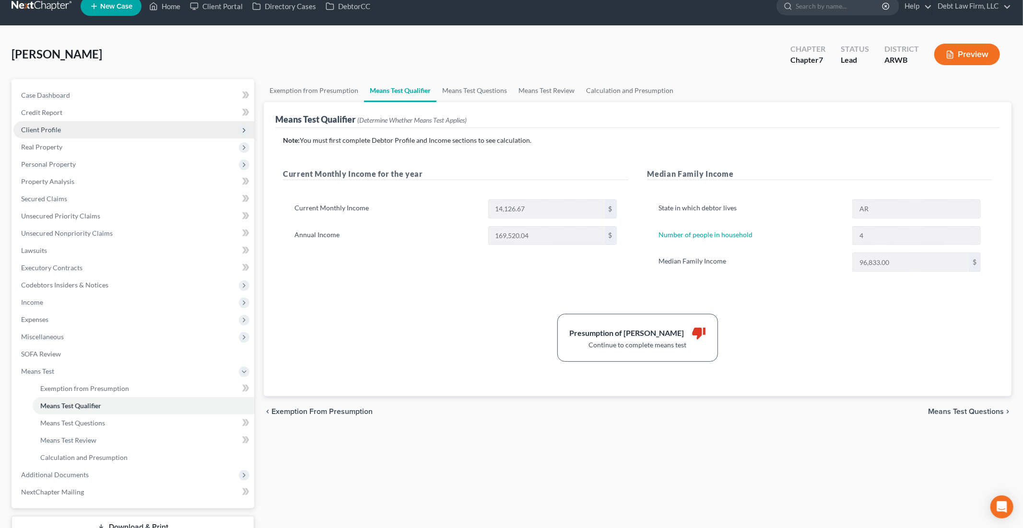
click at [63, 132] on span "Client Profile" at bounding box center [133, 129] width 241 height 17
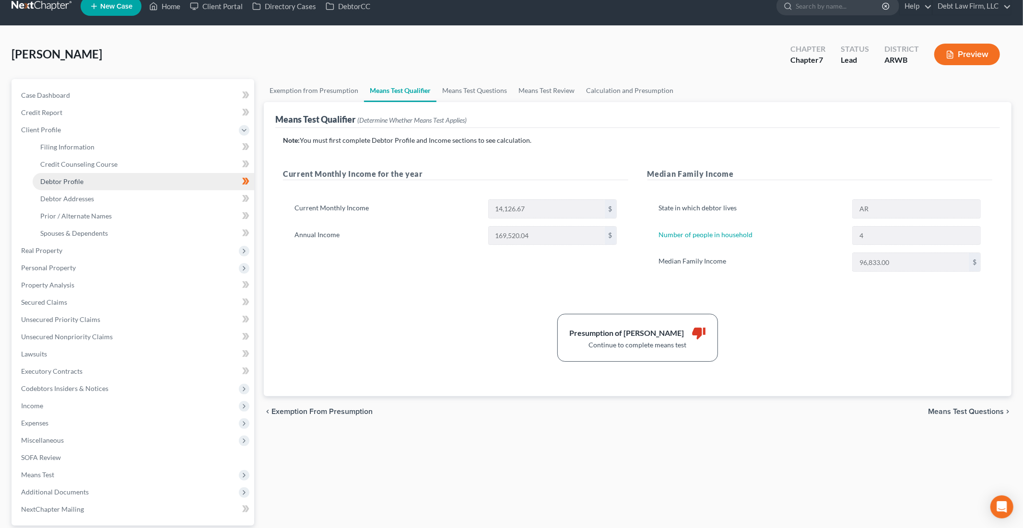
click at [99, 181] on link "Debtor Profile" at bounding box center [143, 181] width 221 height 17
select select "1"
select select "3"
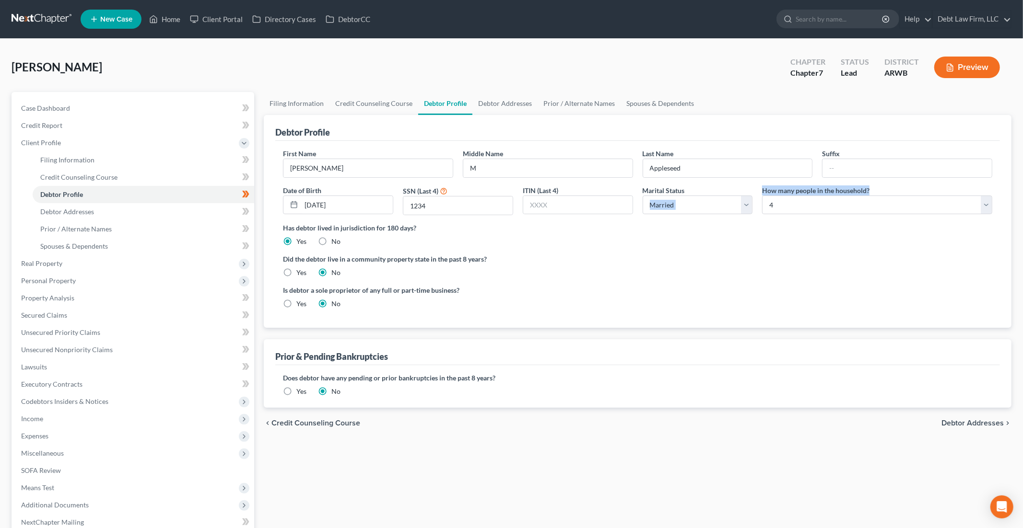
drag, startPoint x: 755, startPoint y: 191, endPoint x: 899, endPoint y: 193, distance: 144.3
click at [873, 193] on div "First Name [PERSON_NAME] Middle Name M Last Name [PERSON_NAME] Suffix Date of B…" at bounding box center [637, 186] width 719 height 74
click at [505, 102] on link "Debtor Addresses" at bounding box center [504, 103] width 65 height 23
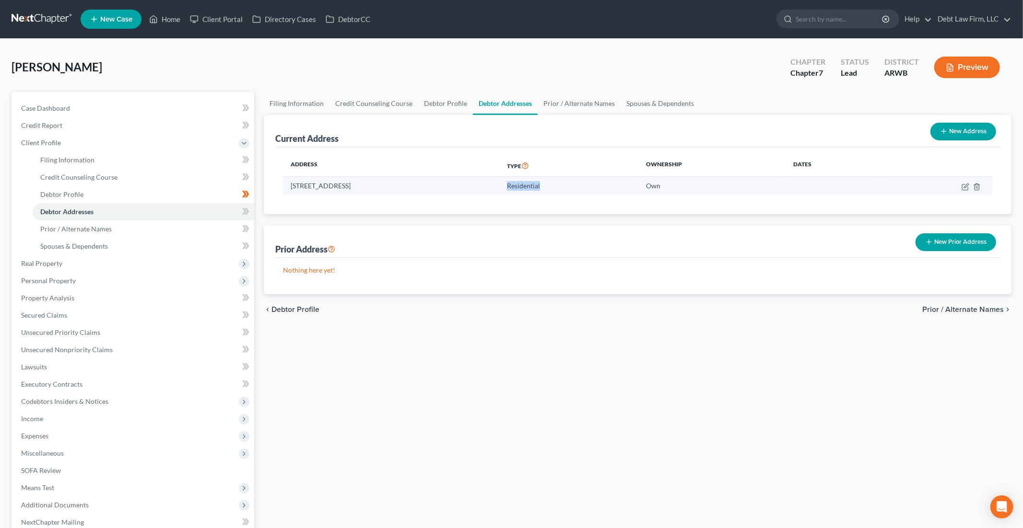
drag, startPoint x: 641, startPoint y: 187, endPoint x: 597, endPoint y: 186, distance: 43.6
click at [597, 186] on td "Residential" at bounding box center [568, 186] width 139 height 18
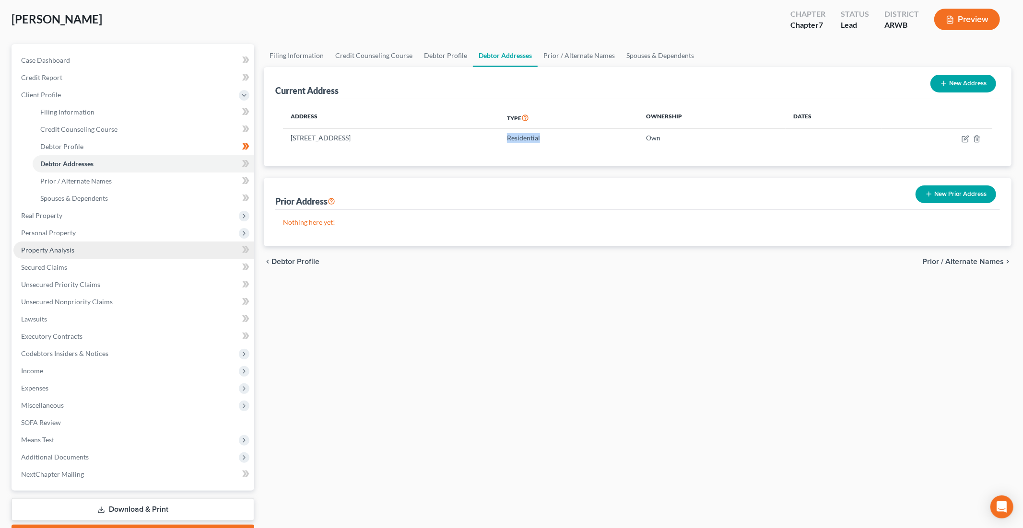
scroll to position [101, 0]
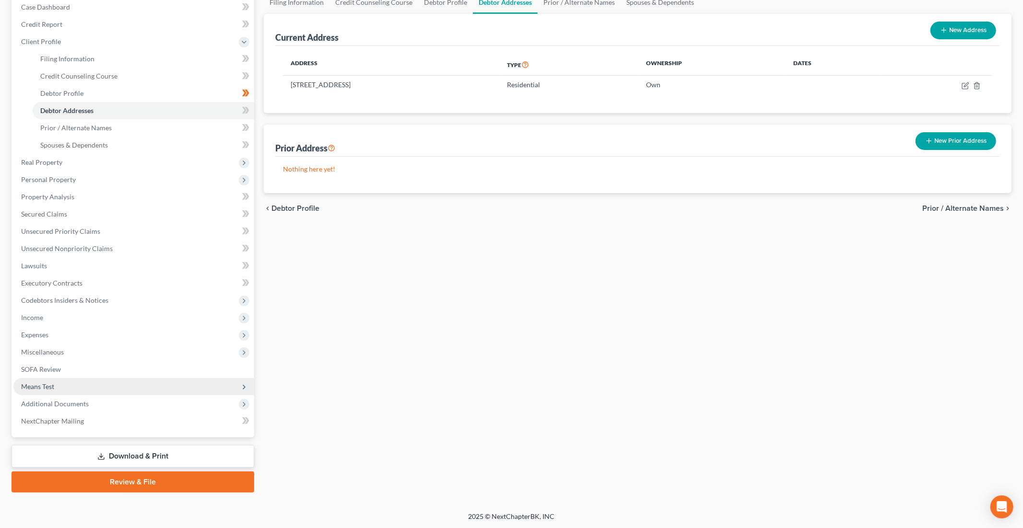
click at [60, 387] on span "Means Test" at bounding box center [133, 386] width 241 height 17
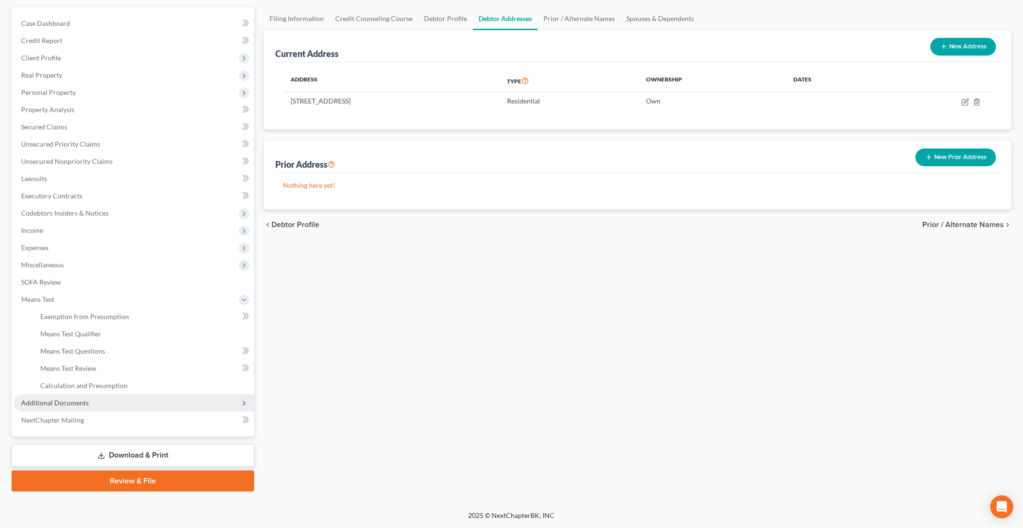
scroll to position [83, 0]
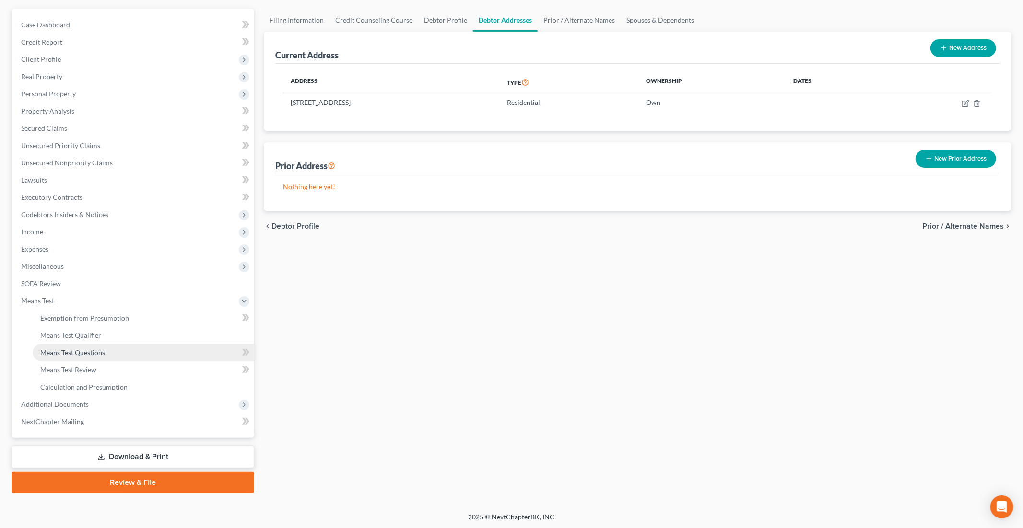
click at [124, 353] on link "Means Test Questions" at bounding box center [143, 352] width 221 height 17
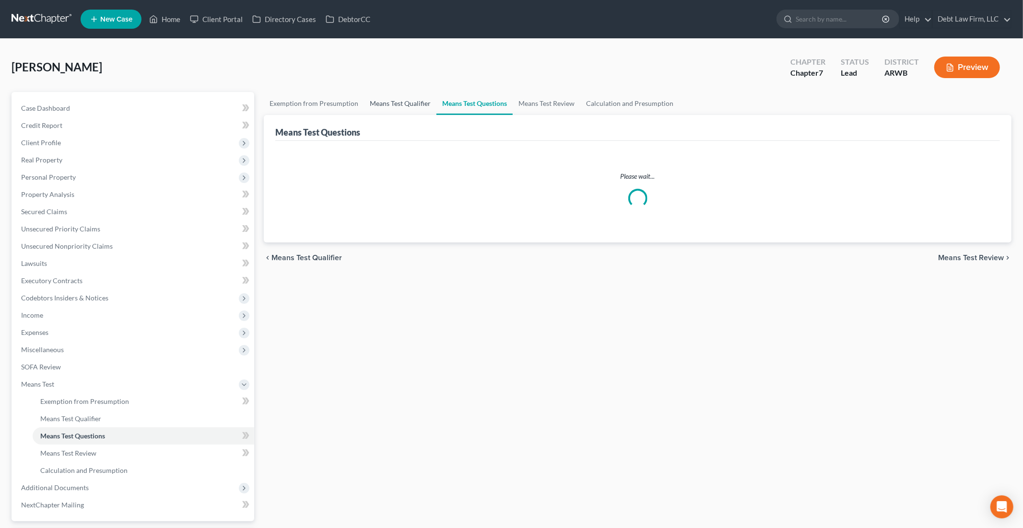
click at [395, 105] on link "Means Test Qualifier" at bounding box center [400, 103] width 72 height 23
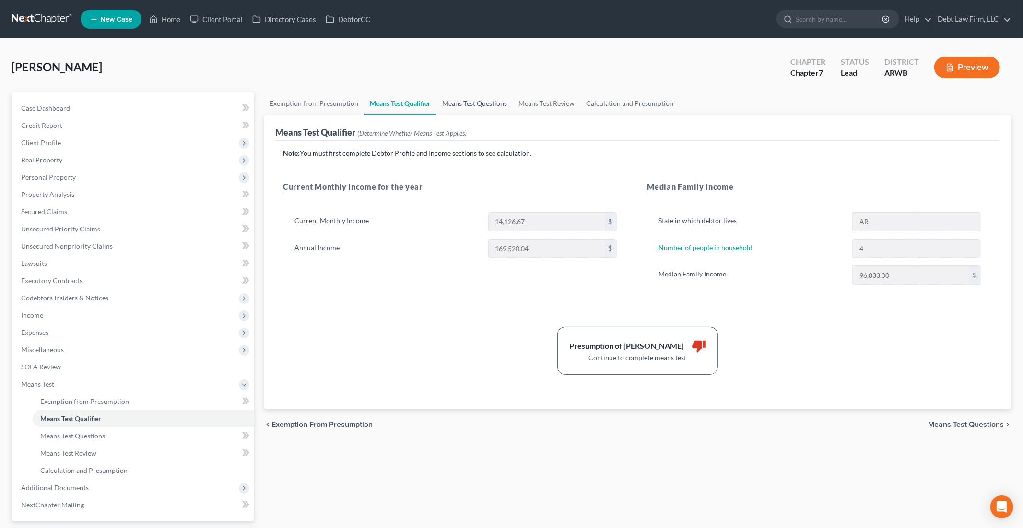
click at [474, 99] on link "Means Test Questions" at bounding box center [474, 103] width 76 height 23
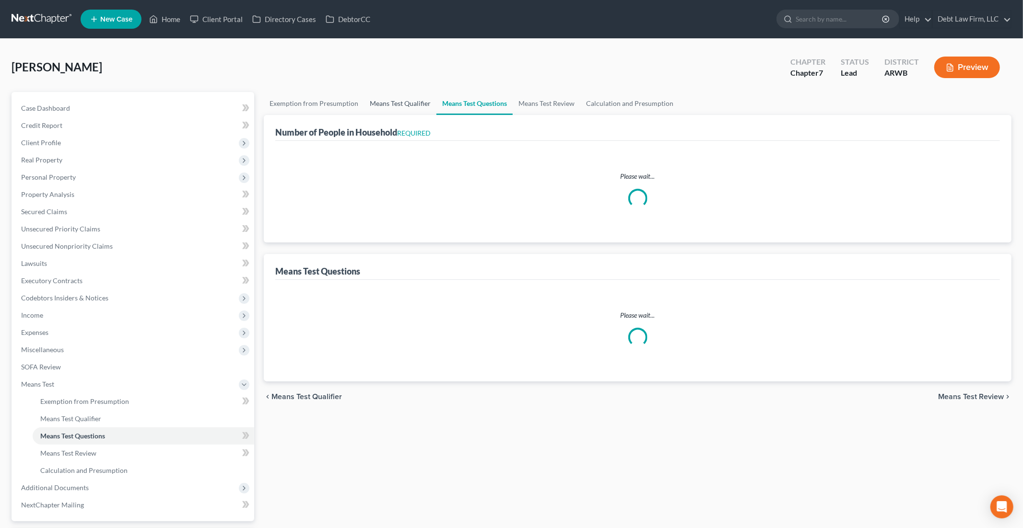
select select "1"
select select "2"
select select "0"
select select "60"
select select "1"
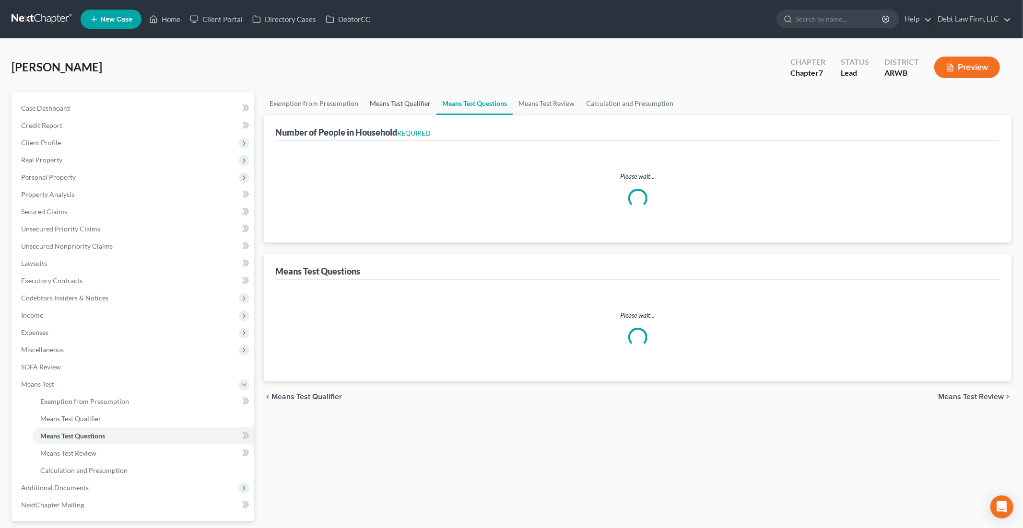
select select "60"
select select "1"
select select "60"
select select "1"
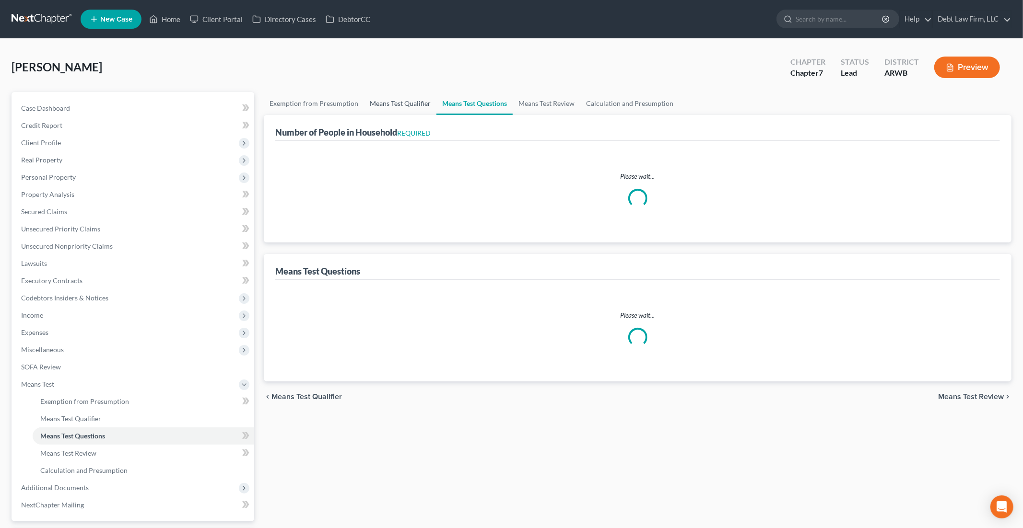
select select "60"
select select "1"
select select "60"
select select "0"
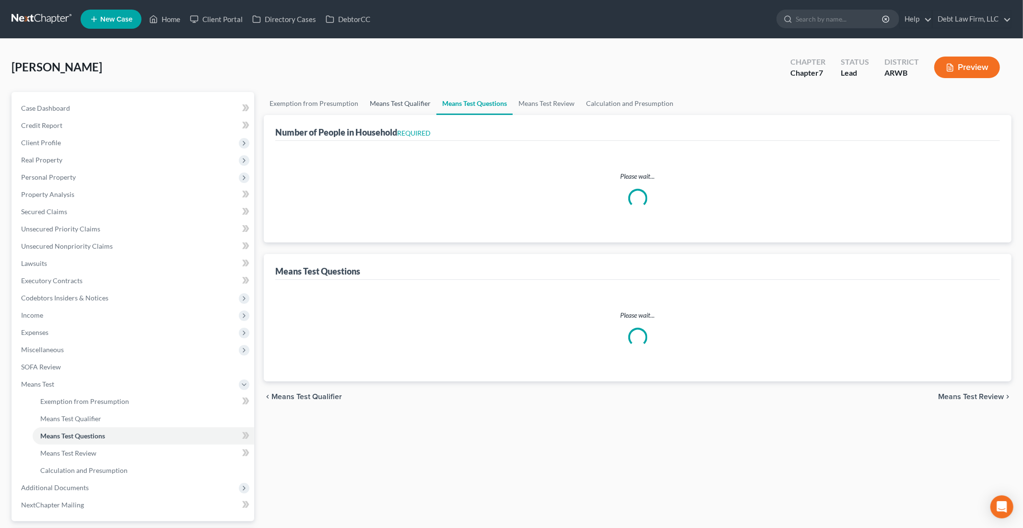
select select "60"
select select "1"
select select "15"
select select "2"
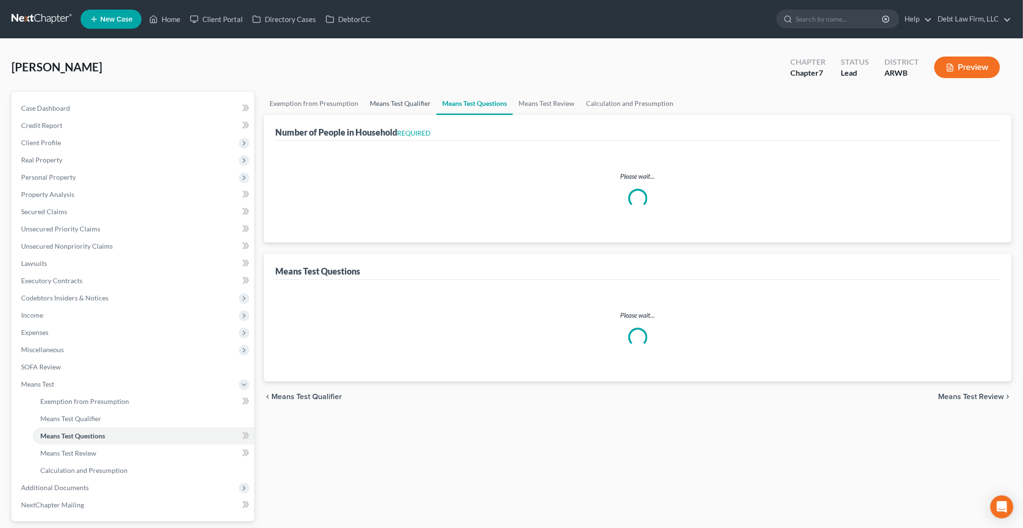
select select "60"
select select "2"
select select "60"
select select "2"
select select "60"
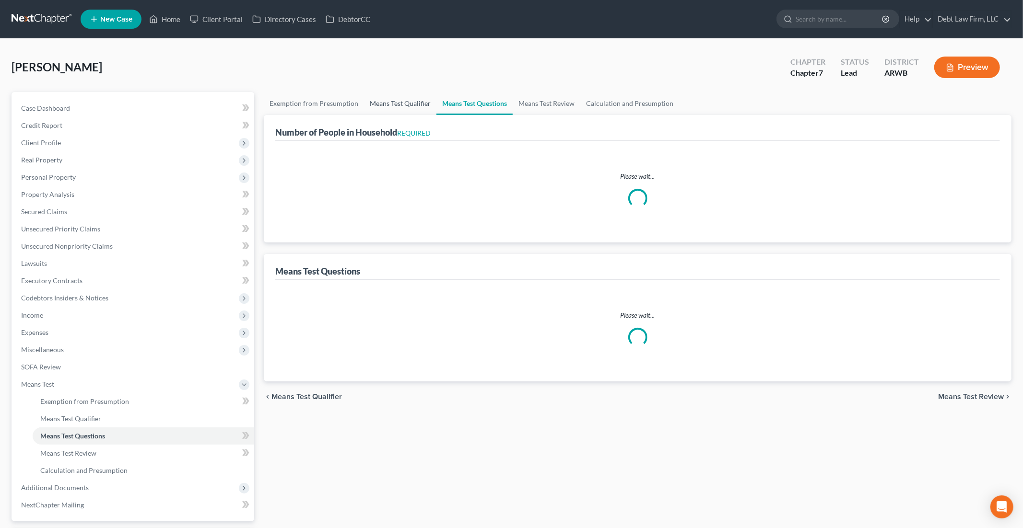
select select "60"
select select "3"
select select "1"
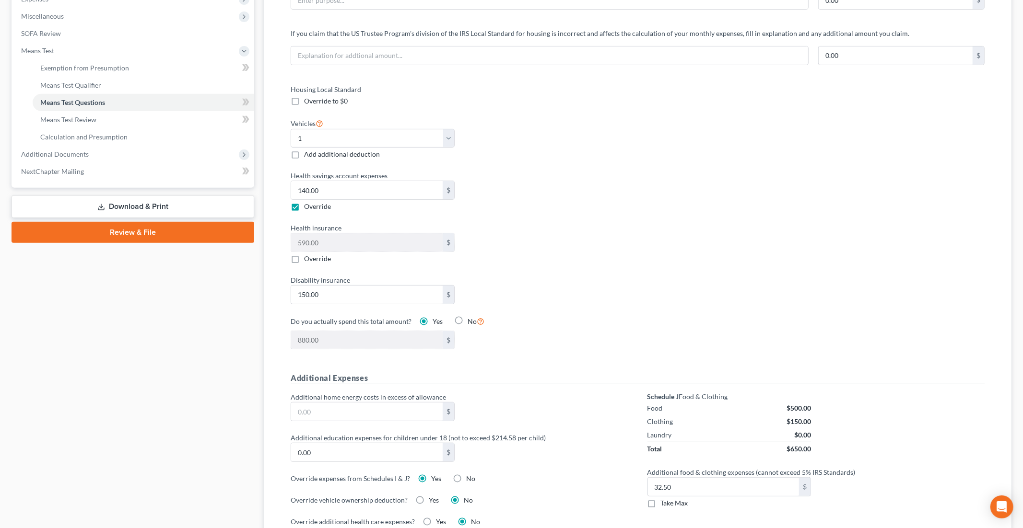
scroll to position [314, 0]
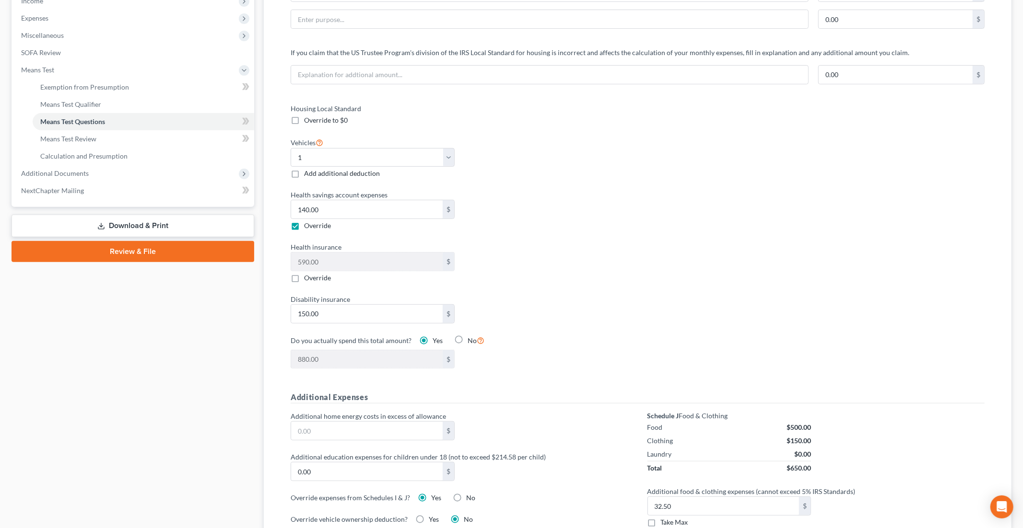
click at [304, 277] on label "Override" at bounding box center [317, 278] width 27 height 10
click at [308, 277] on input "Override" at bounding box center [311, 276] width 6 height 6
checkbox input "true"
type input "294.00"
type input "4"
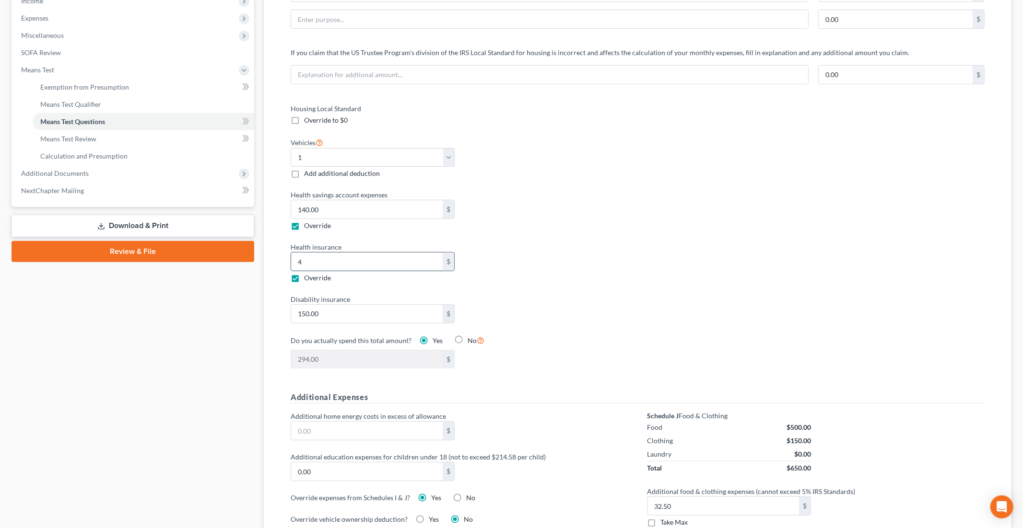
type input "330.00"
type input "40"
type input "690.00"
type input "400"
type input "4,290.00"
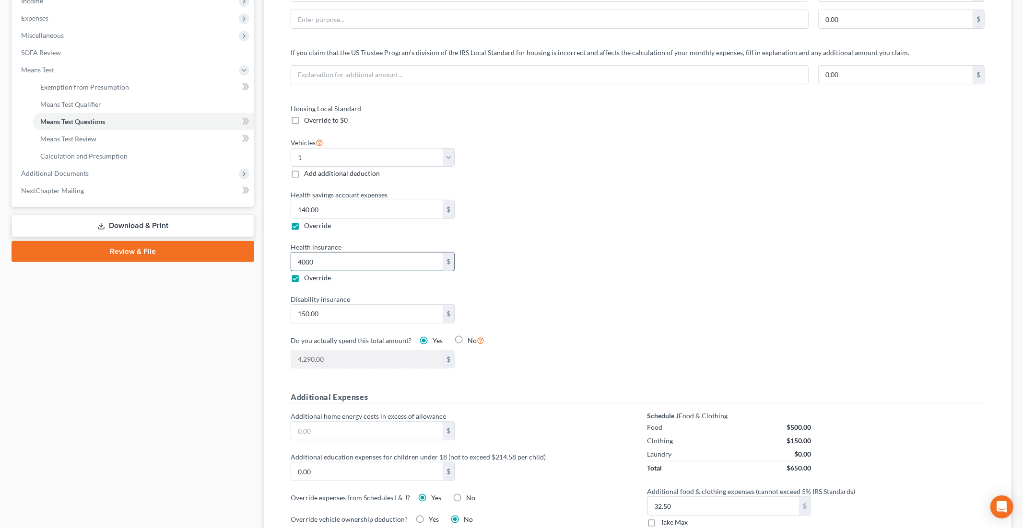
type input "4,000"
type input "40,290.00"
type input "40,000"
type input "400,290.00"
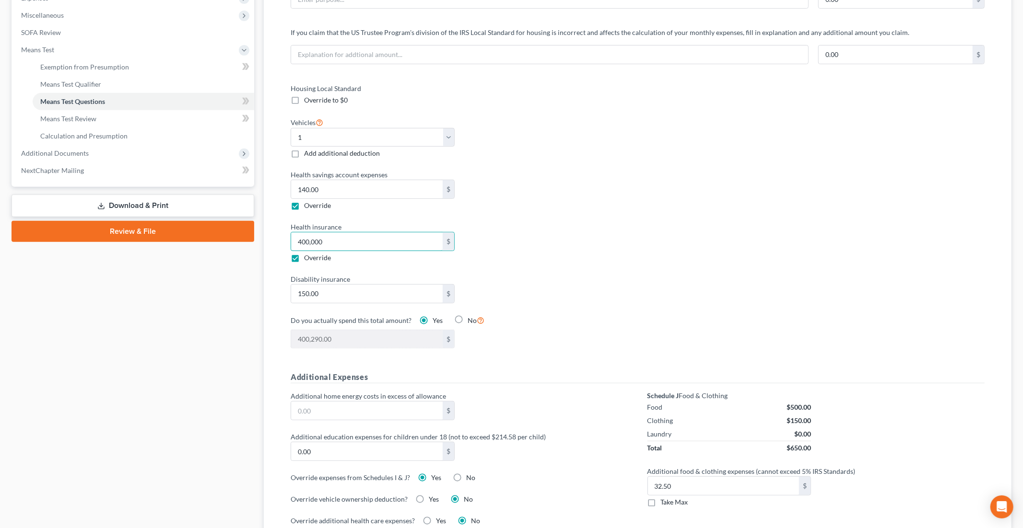
scroll to position [341, 0]
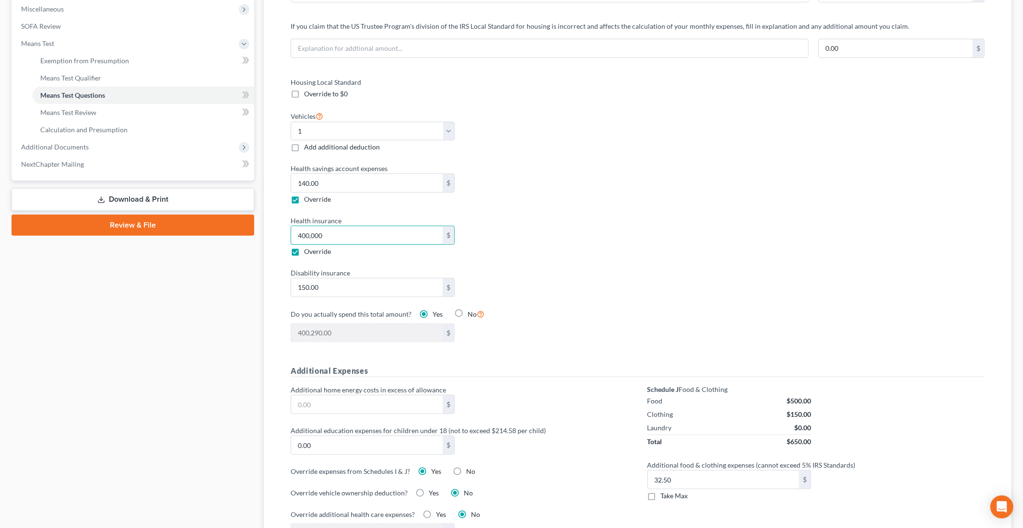
type input "400,000"
click at [509, 335] on div "400,290.00 $" at bounding box center [459, 333] width 347 height 19
click at [321, 117] on icon at bounding box center [319, 115] width 8 height 9
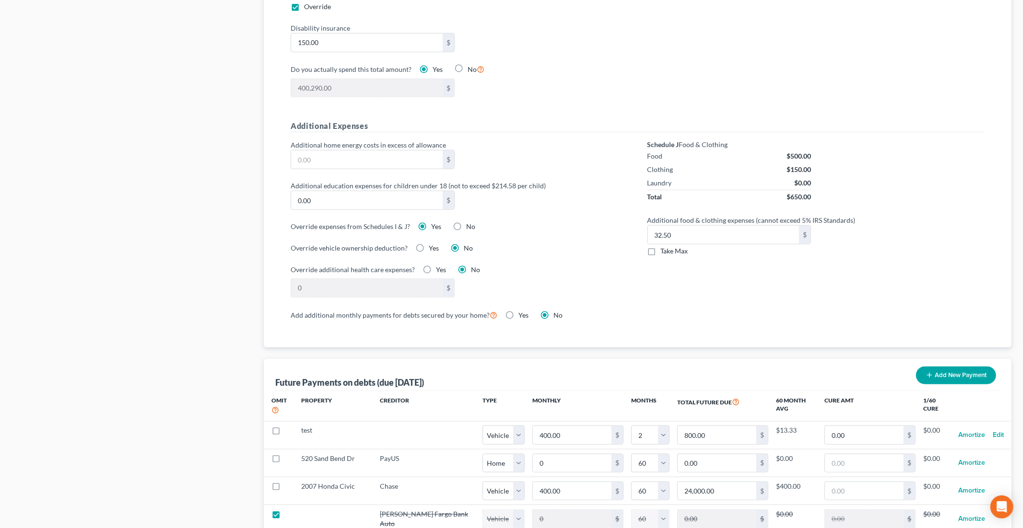
scroll to position [595, 0]
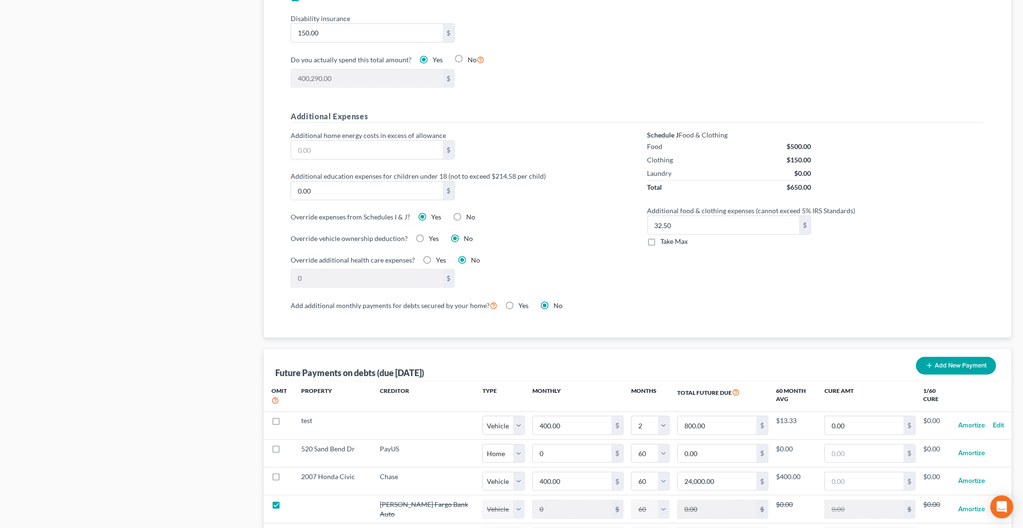
click at [466, 216] on label "No" at bounding box center [470, 217] width 9 height 10
click at [470, 216] on input "No" at bounding box center [473, 215] width 6 height 6
radio input "true"
click at [431, 217] on label "Yes" at bounding box center [436, 217] width 10 height 10
click at [435, 217] on input "Yes" at bounding box center [438, 215] width 6 height 6
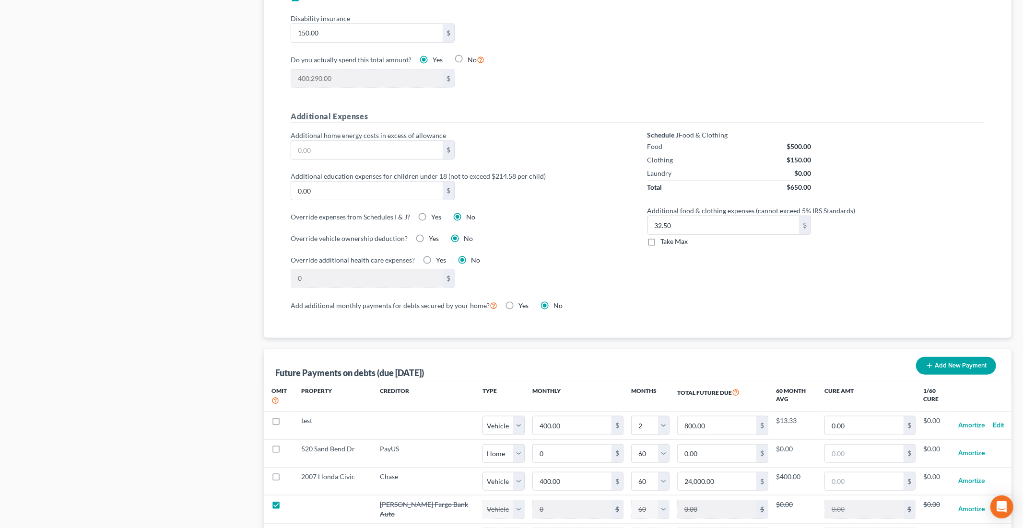
radio input "true"
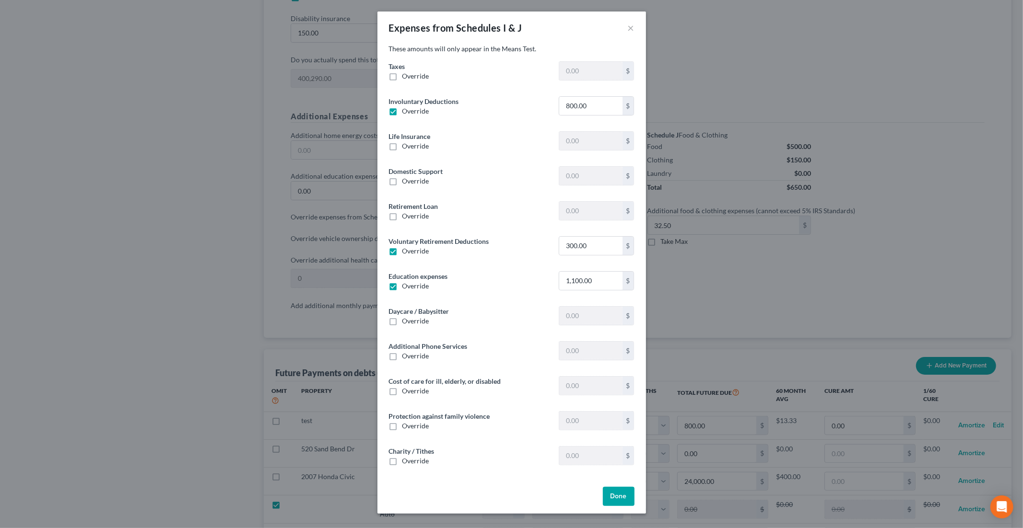
type input "1,854.00"
type input "0"
type input "240.00"
type input "1,200.00"
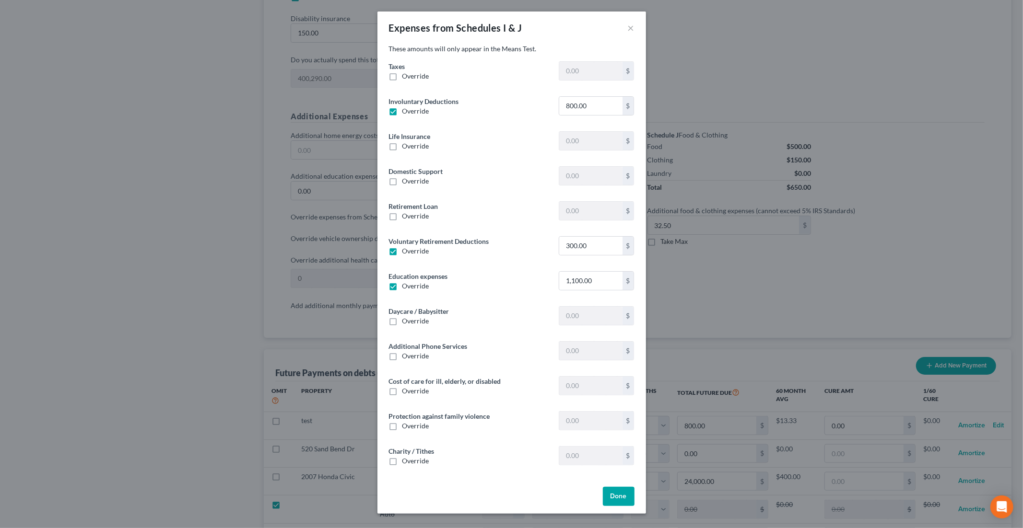
type input "0"
type input "500.00"
click at [615, 477] on button "Done" at bounding box center [619, 496] width 32 height 19
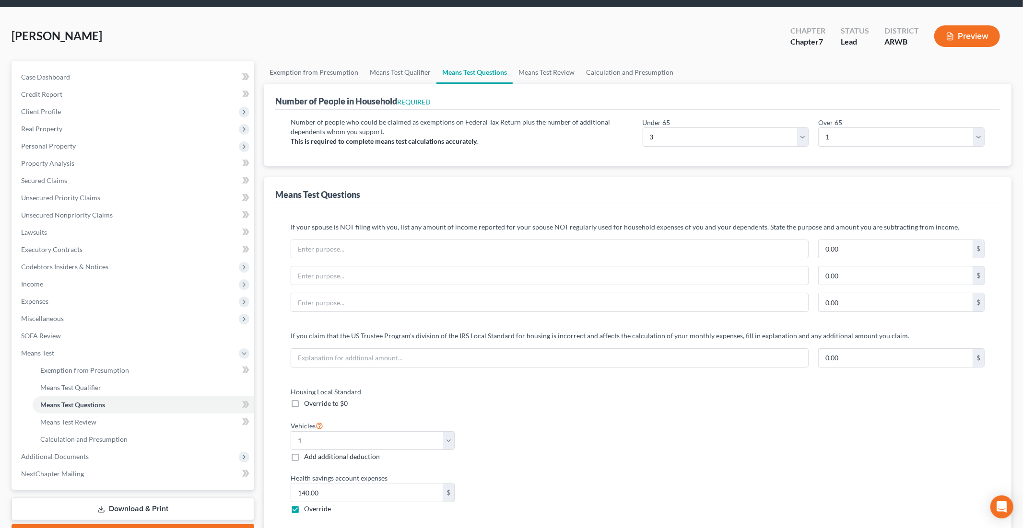
scroll to position [0, 0]
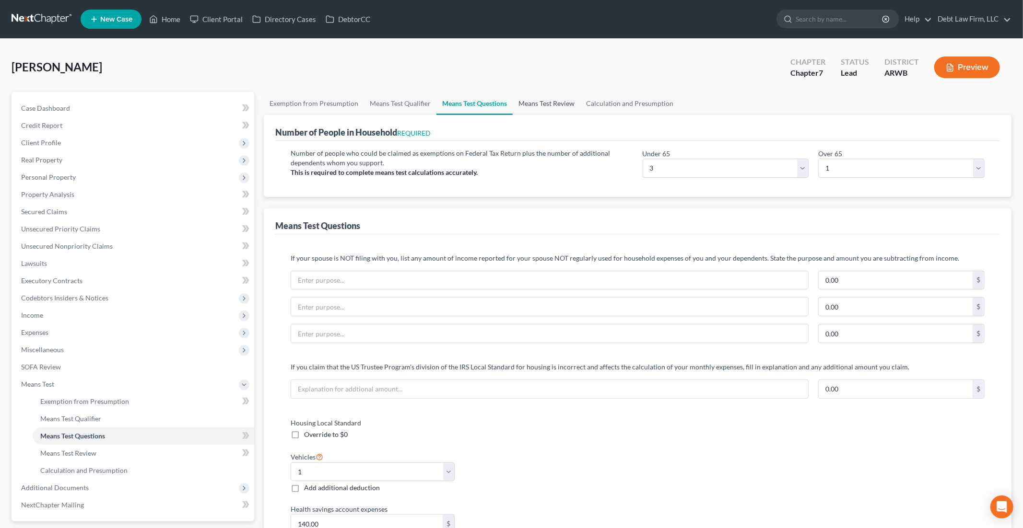
click at [544, 105] on link "Means Test Review" at bounding box center [546, 103] width 68 height 23
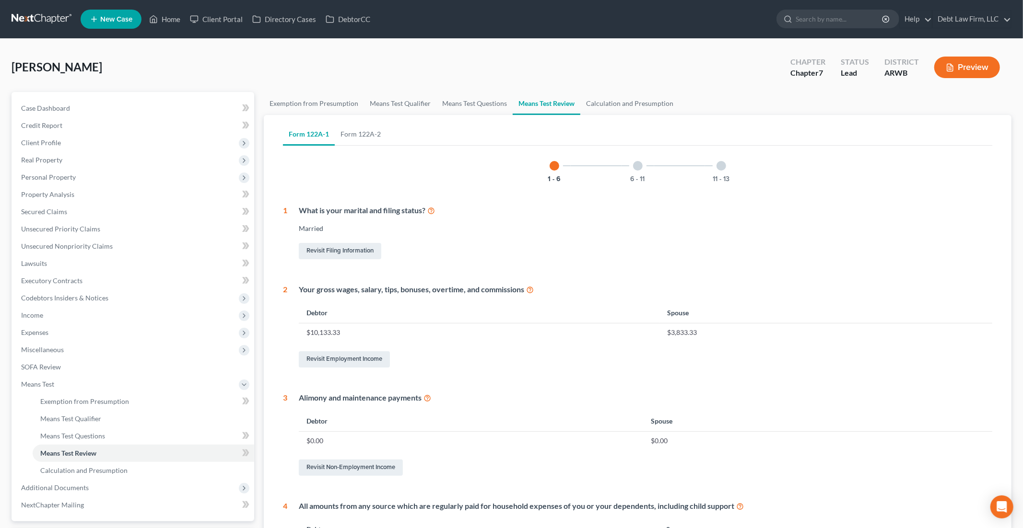
click at [638, 167] on div at bounding box center [638, 166] width 10 height 10
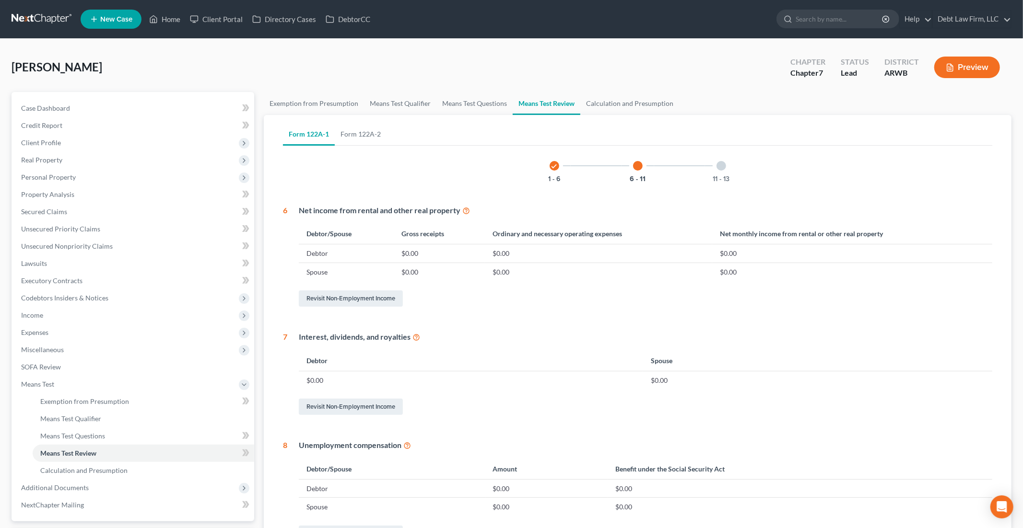
click at [723, 169] on div at bounding box center [721, 166] width 10 height 10
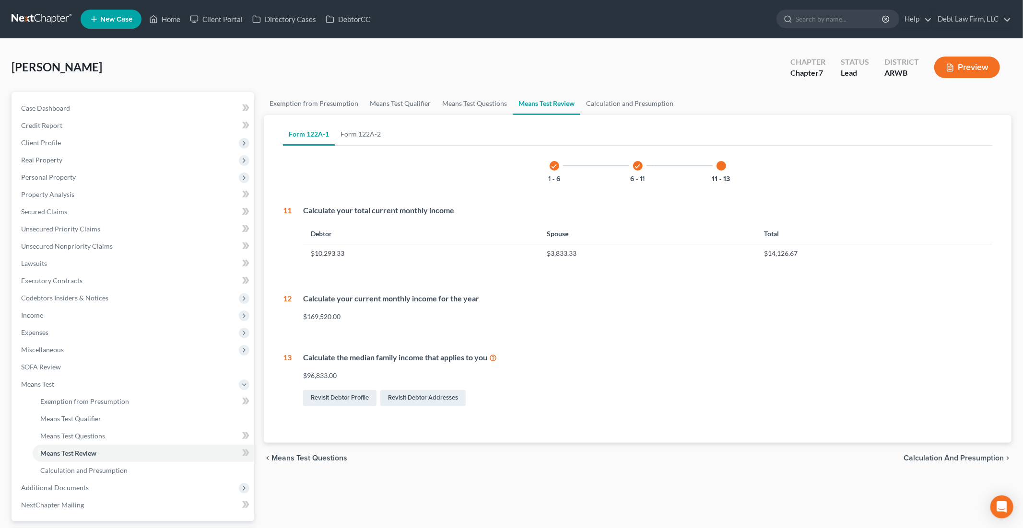
click at [637, 166] on icon "check" at bounding box center [637, 166] width 7 height 7
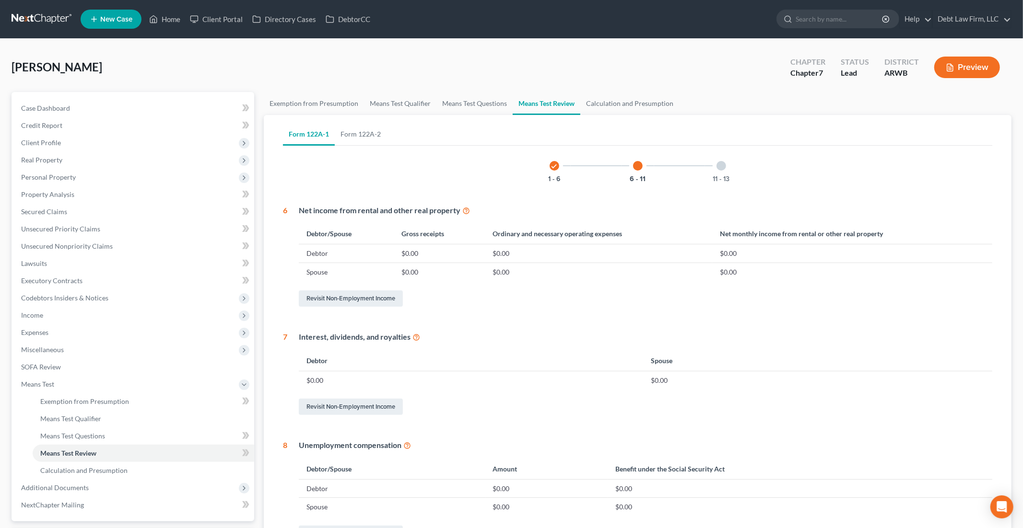
click at [553, 169] on icon "check" at bounding box center [554, 166] width 7 height 7
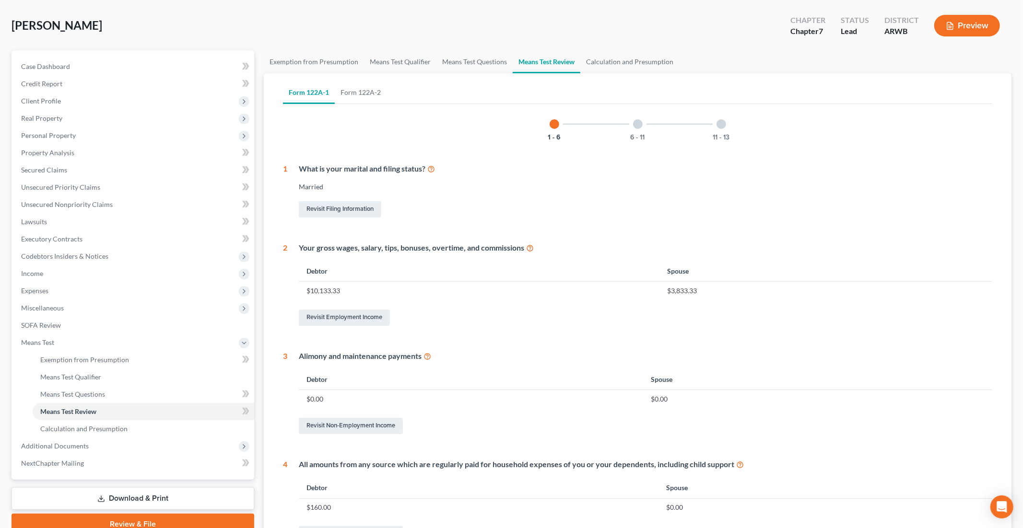
scroll to position [45, 0]
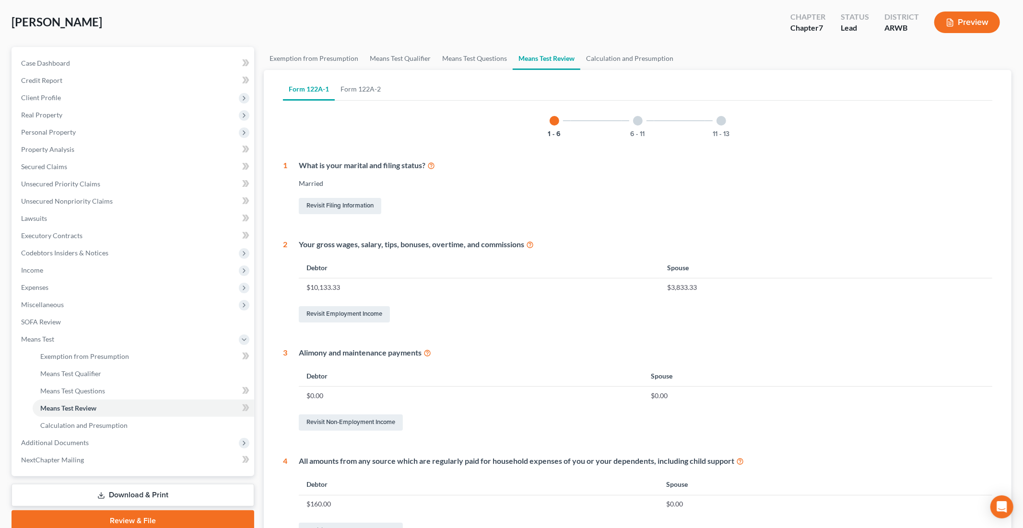
click at [433, 165] on icon at bounding box center [431, 165] width 8 height 9
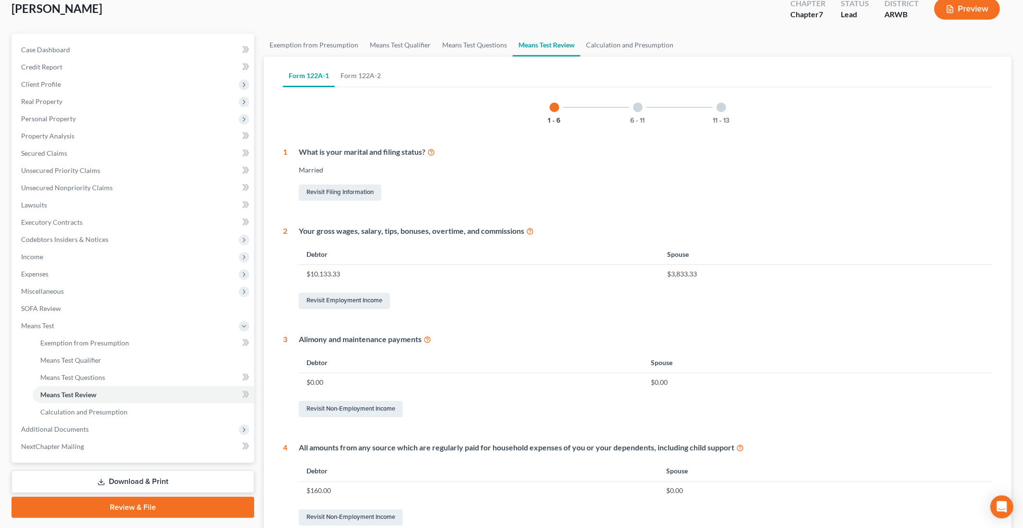
scroll to position [54, 0]
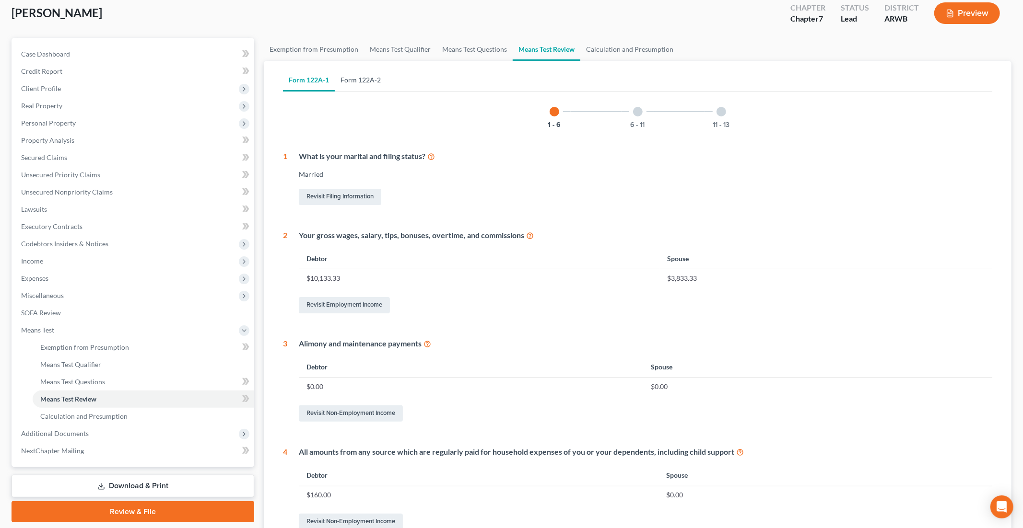
click at [354, 82] on link "Form 122A-2" at bounding box center [361, 80] width 52 height 23
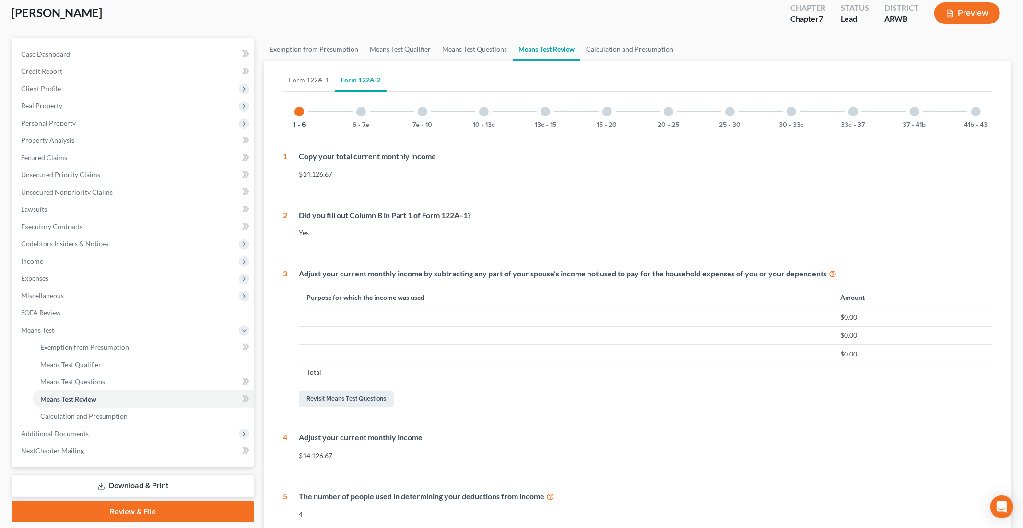
click at [360, 112] on div at bounding box center [361, 112] width 10 height 10
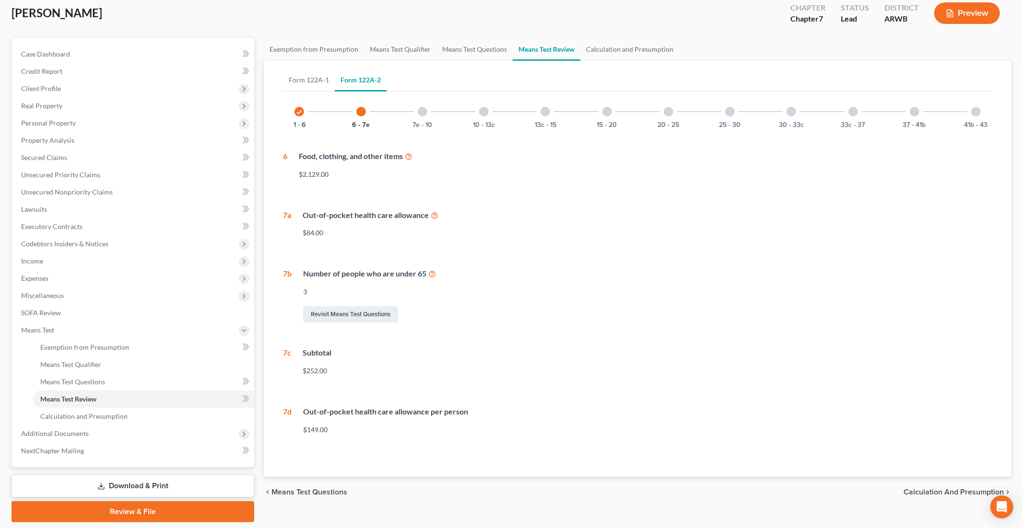
click at [423, 114] on div at bounding box center [423, 112] width 10 height 10
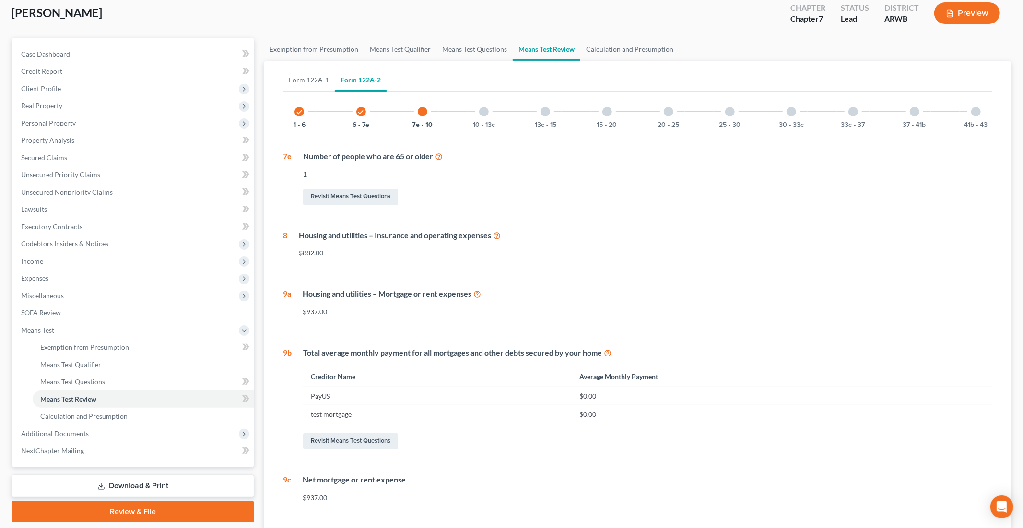
click at [487, 115] on div "10 - 13c" at bounding box center [483, 111] width 33 height 33
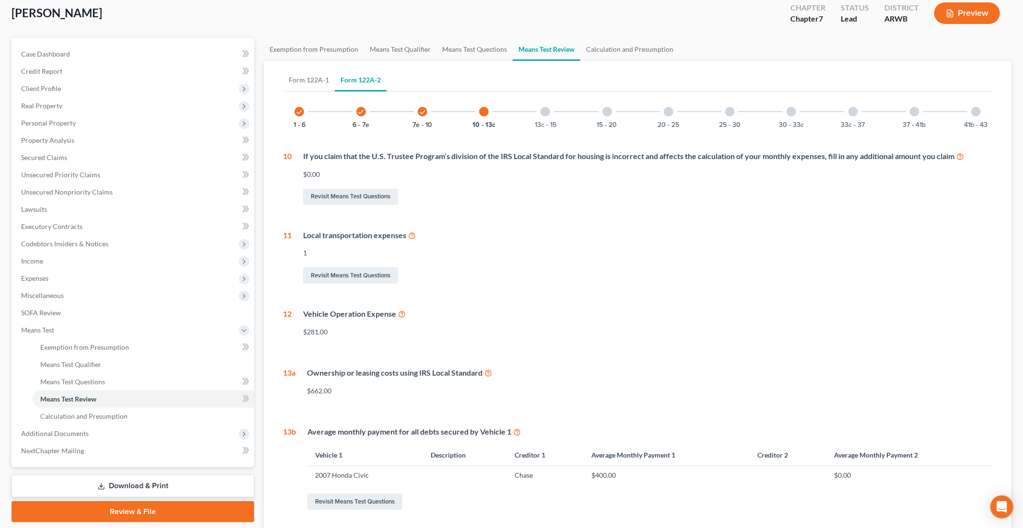
click at [546, 111] on div at bounding box center [545, 112] width 10 height 10
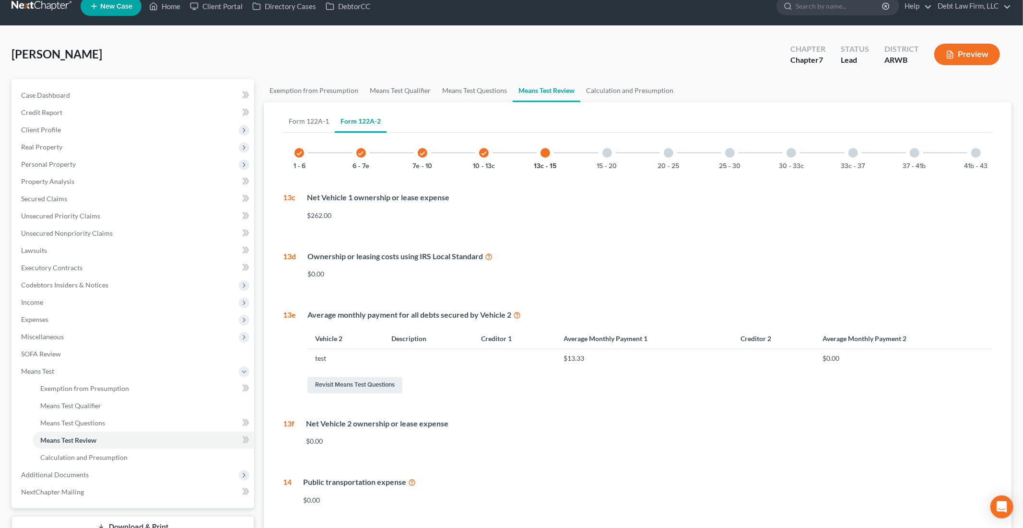
scroll to position [11, 0]
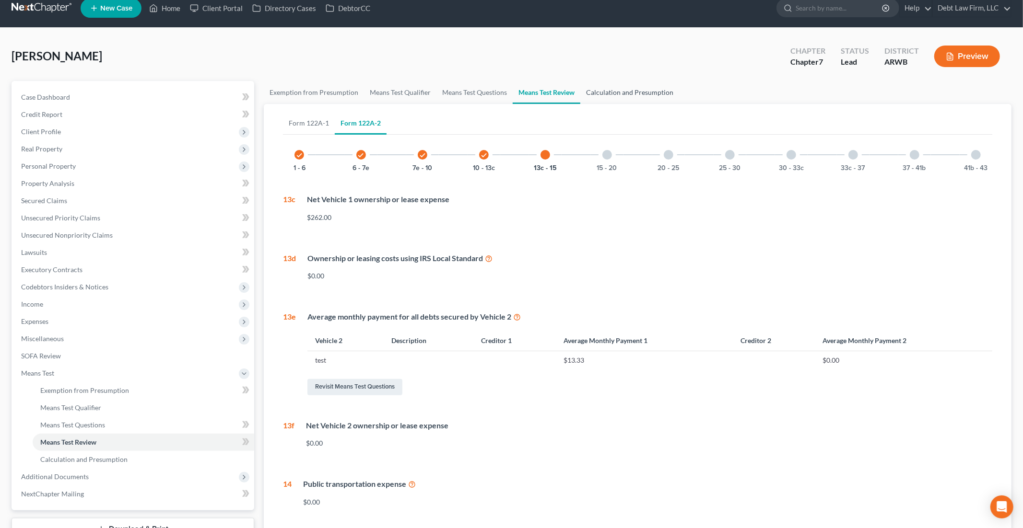
click at [646, 90] on link "Calculation and Presumption" at bounding box center [629, 92] width 99 height 23
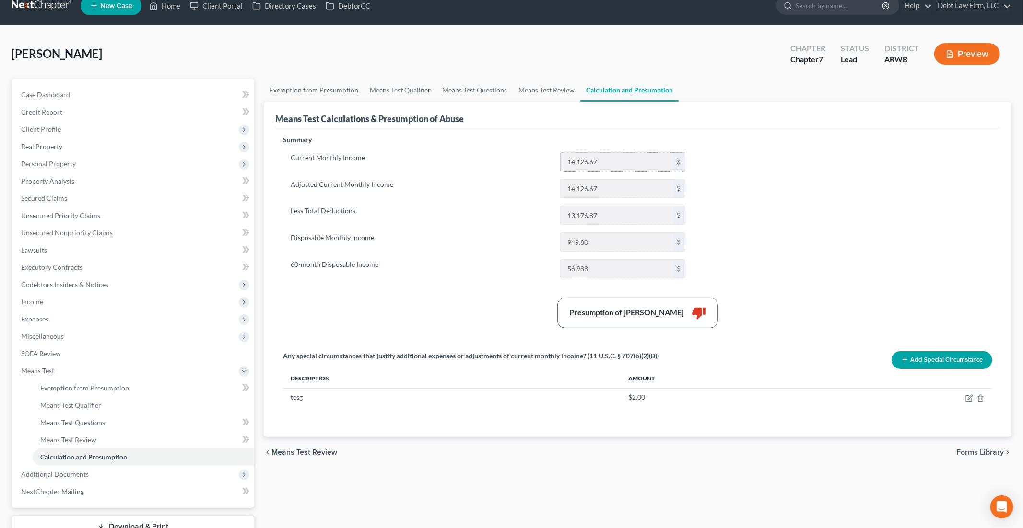
scroll to position [20, 0]
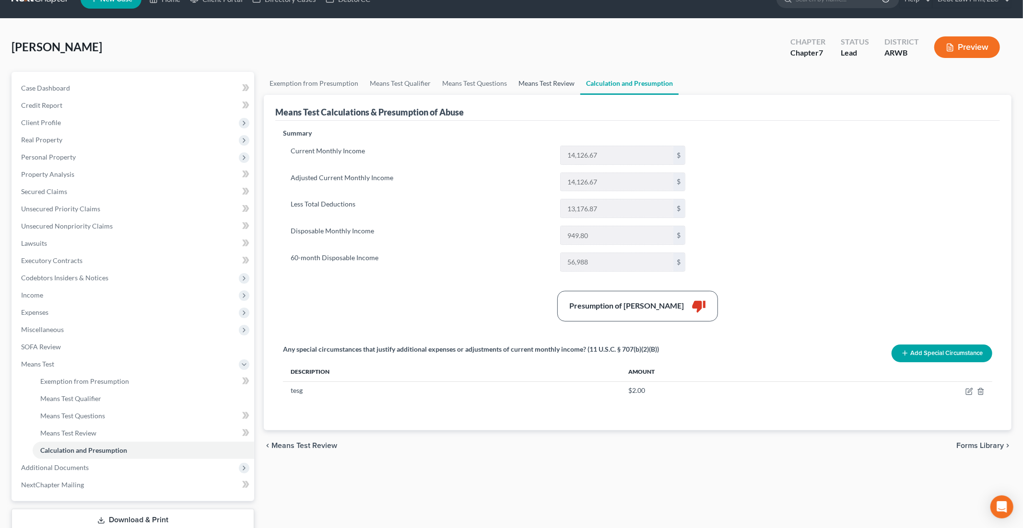
click at [552, 78] on link "Means Test Review" at bounding box center [546, 83] width 68 height 23
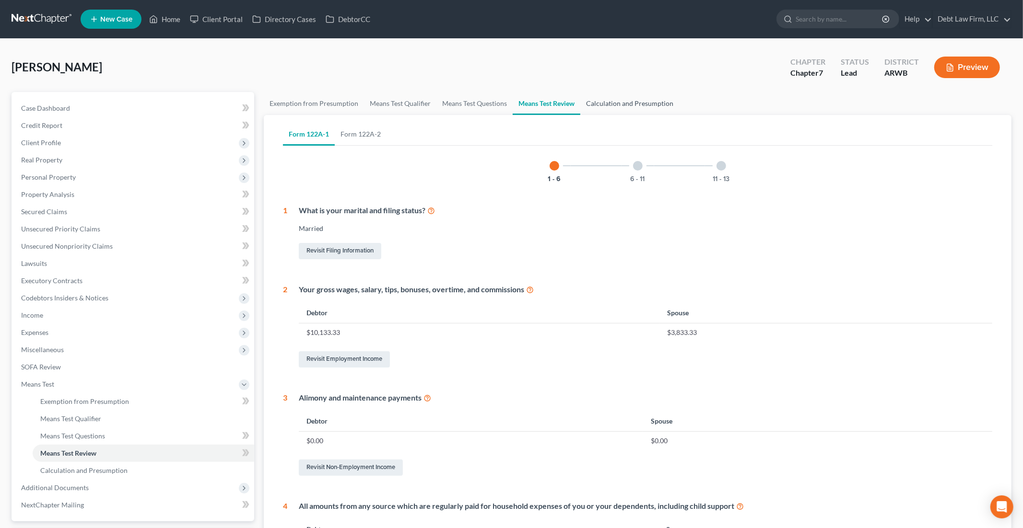
click at [630, 102] on link "Calculation and Presumption" at bounding box center [629, 103] width 99 height 23
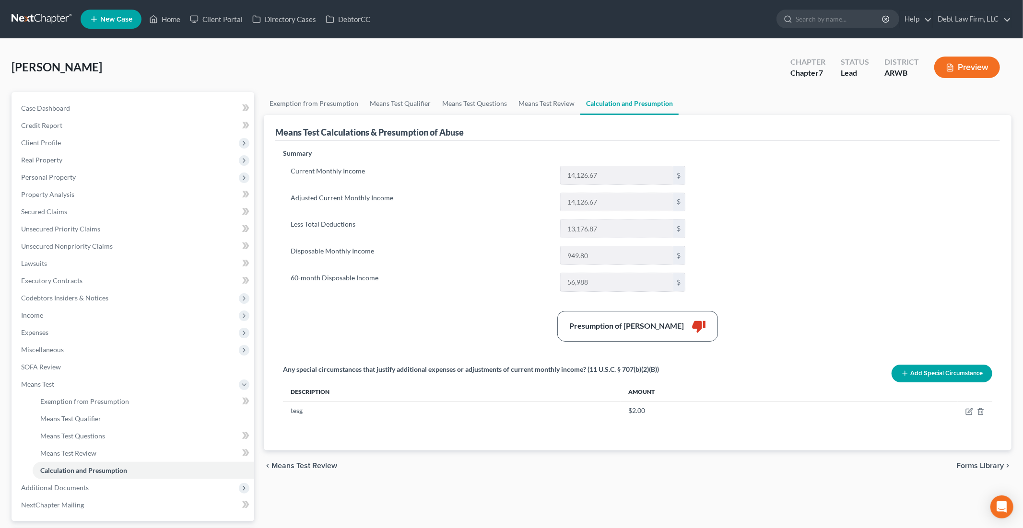
click at [873, 64] on button "Preview" at bounding box center [967, 68] width 66 height 22
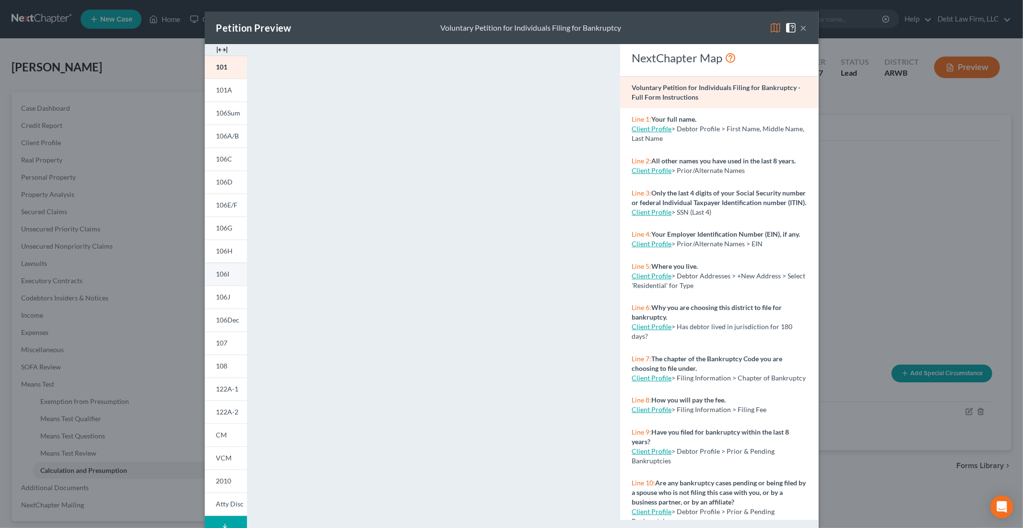
click at [231, 274] on link "106I" at bounding box center [226, 274] width 42 height 23
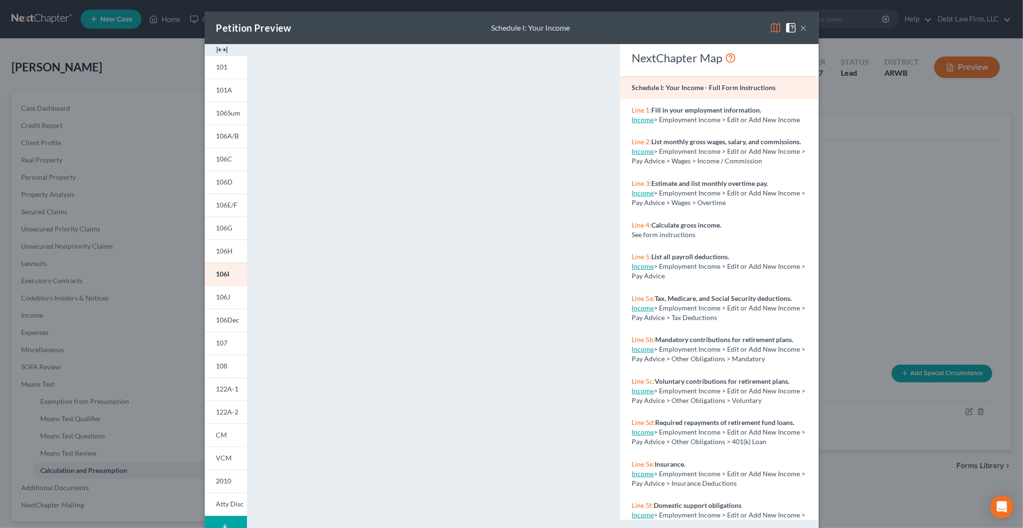
click at [803, 29] on button "×" at bounding box center [803, 28] width 7 height 12
